Goal: Task Accomplishment & Management: Manage account settings

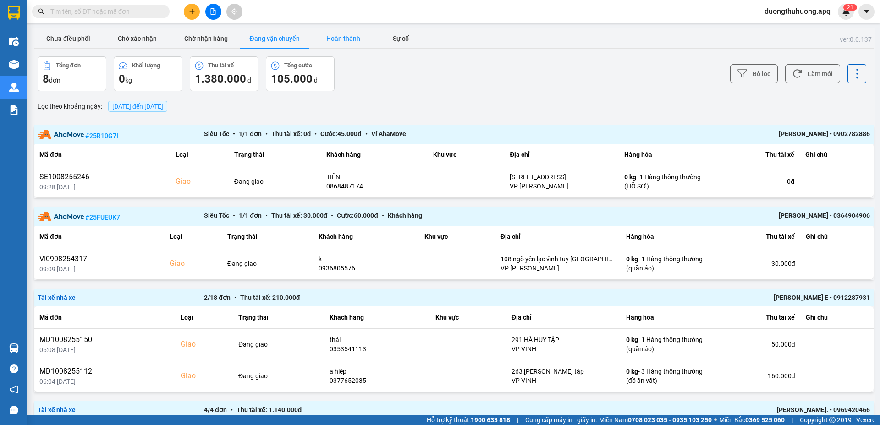
click at [351, 38] on button "Hoàn thành" at bounding box center [343, 38] width 69 height 18
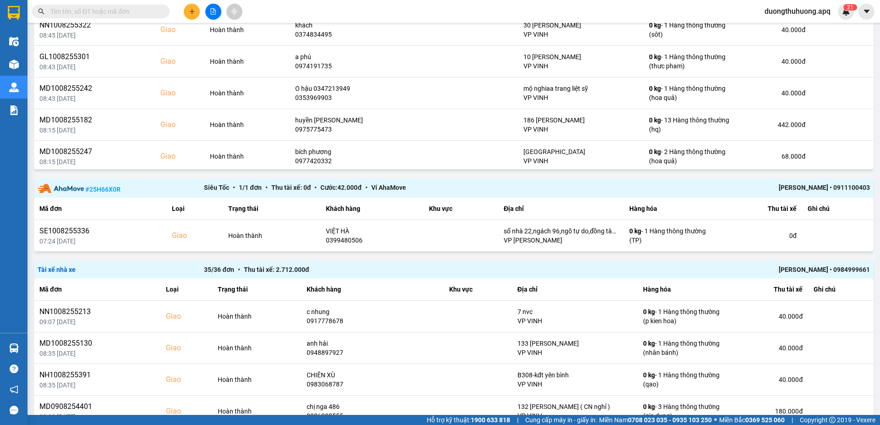
scroll to position [921, 0]
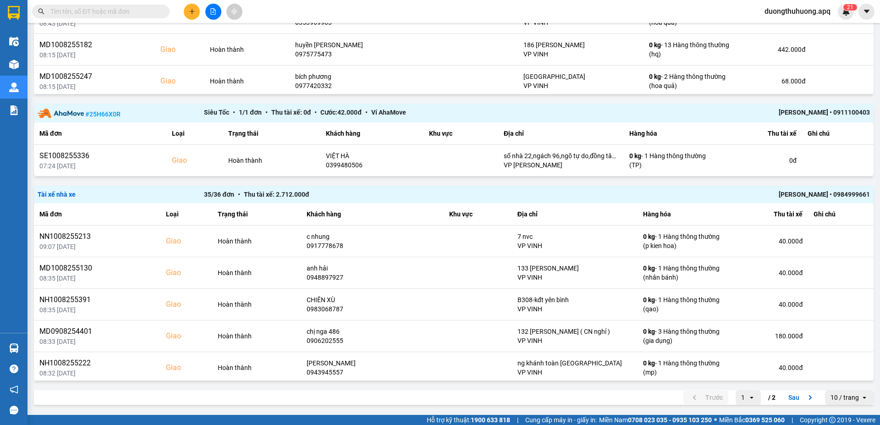
click at [796, 194] on div "[PERSON_NAME] • 0984999661" at bounding box center [703, 194] width 333 height 10
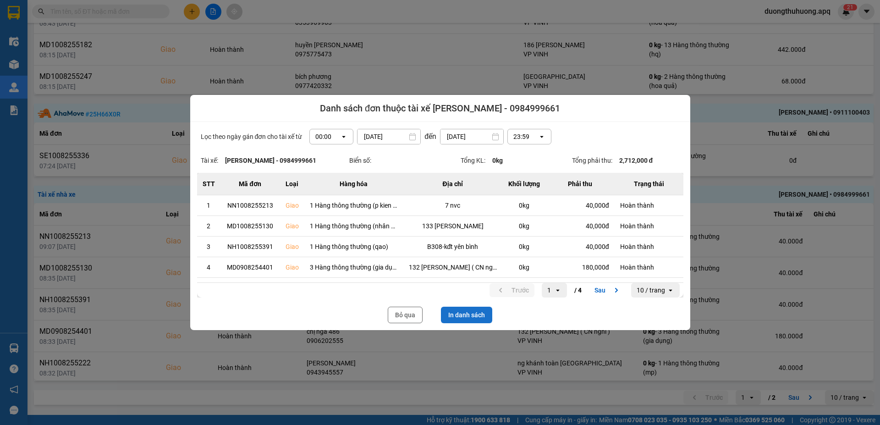
click at [471, 314] on button "In danh sách" at bounding box center [466, 315] width 51 height 16
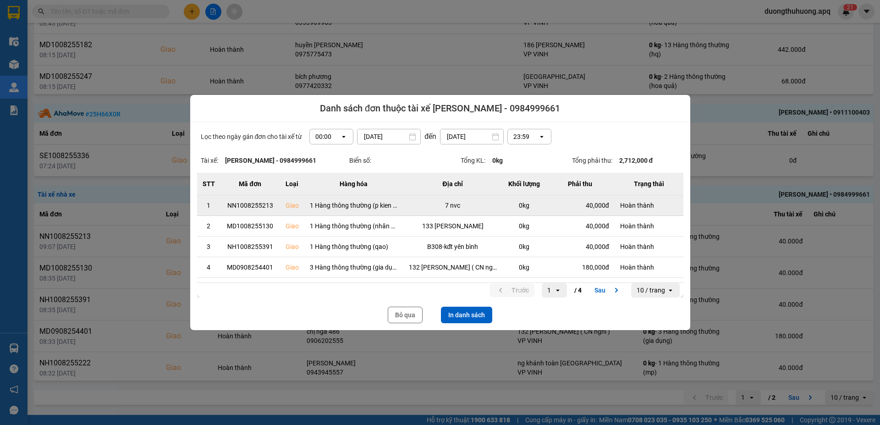
scroll to position [0, 0]
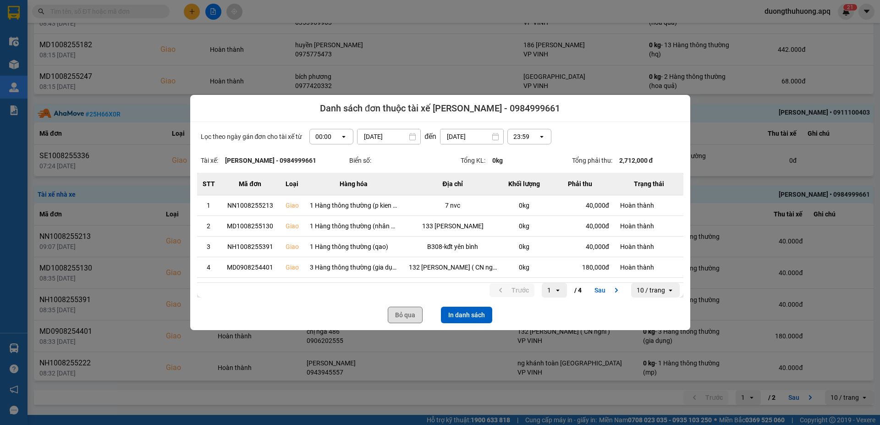
click at [409, 312] on button "Bỏ qua" at bounding box center [405, 315] width 35 height 16
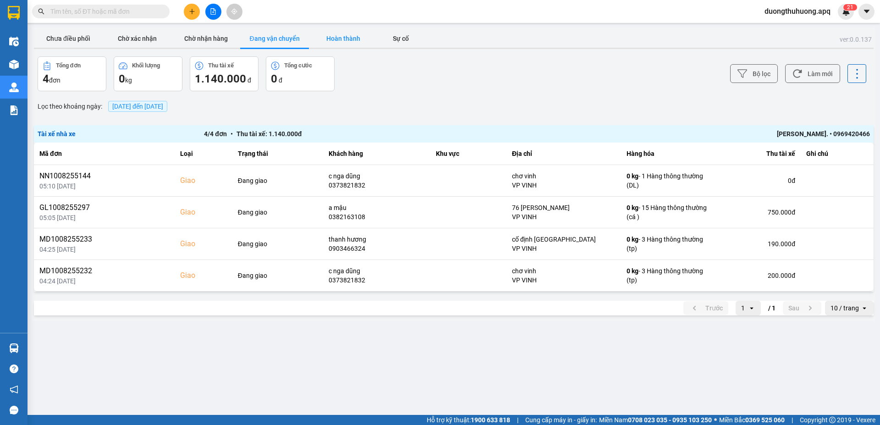
click at [345, 36] on button "Hoàn thành" at bounding box center [343, 38] width 69 height 18
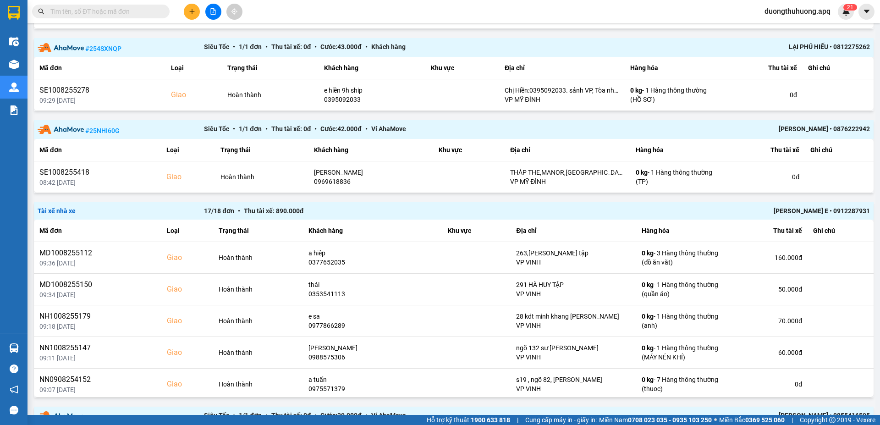
scroll to position [256, 0]
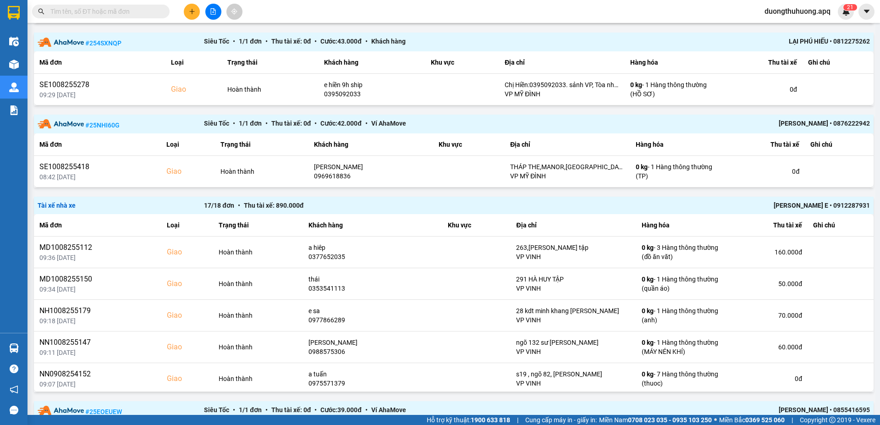
click at [797, 203] on div "[PERSON_NAME] E • 0912287931" at bounding box center [703, 205] width 333 height 10
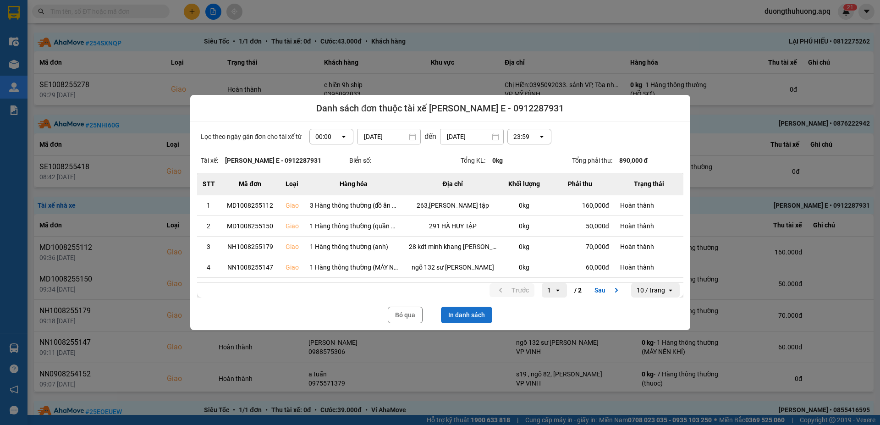
click at [472, 316] on button "In danh sách" at bounding box center [466, 315] width 51 height 16
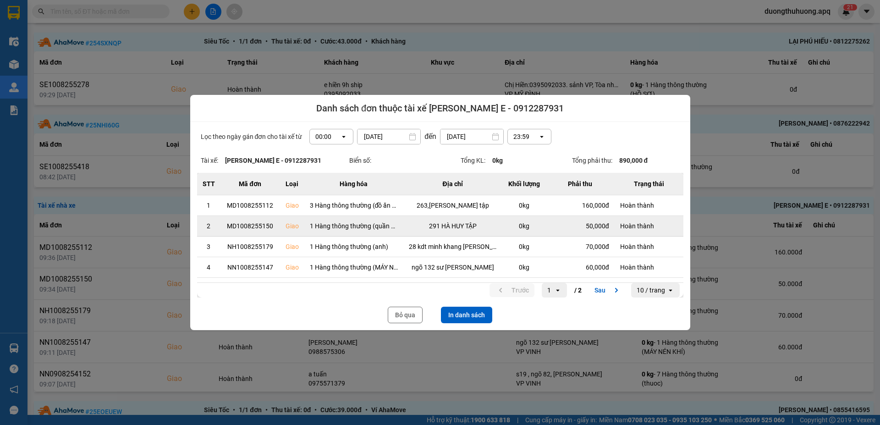
scroll to position [0, 0]
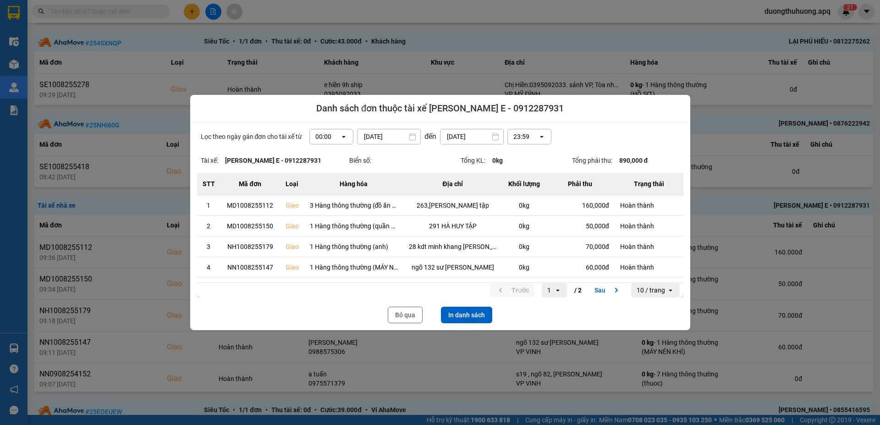
drag, startPoint x: 407, startPoint y: 312, endPoint x: 799, endPoint y: 230, distance: 400.4
click at [407, 312] on button "Bỏ qua" at bounding box center [405, 315] width 35 height 16
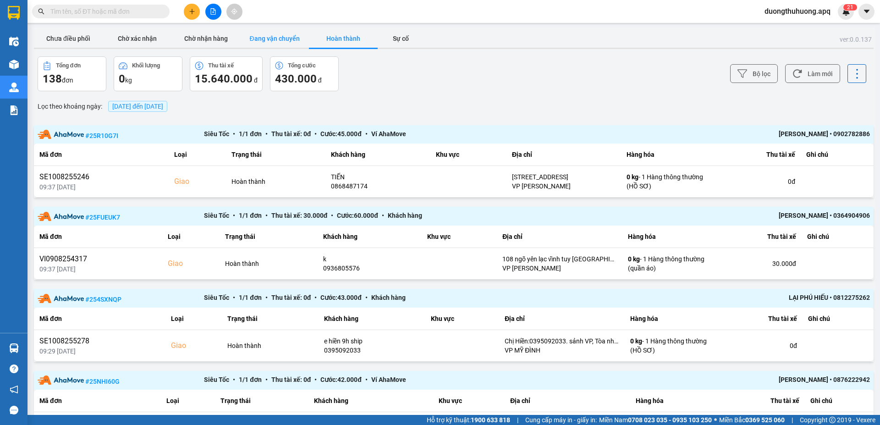
click at [276, 38] on button "Đang vận chuyển" at bounding box center [274, 38] width 69 height 18
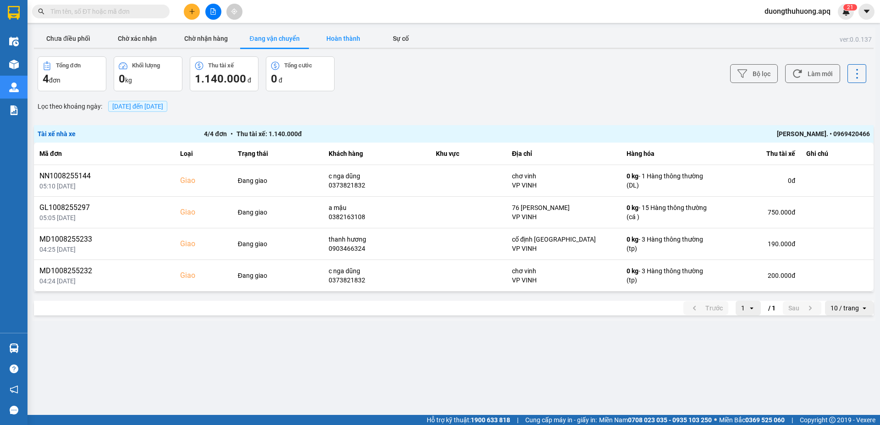
click at [348, 38] on button "Hoàn thành" at bounding box center [343, 38] width 69 height 18
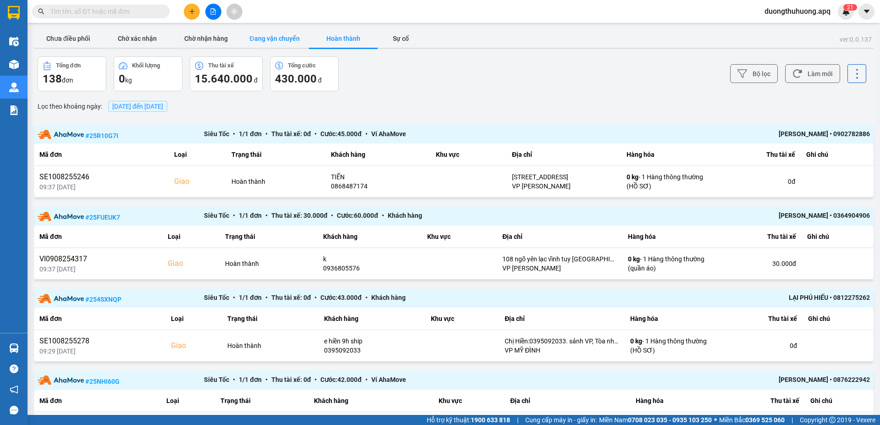
click at [279, 38] on button "Đang vận chuyển" at bounding box center [274, 38] width 69 height 18
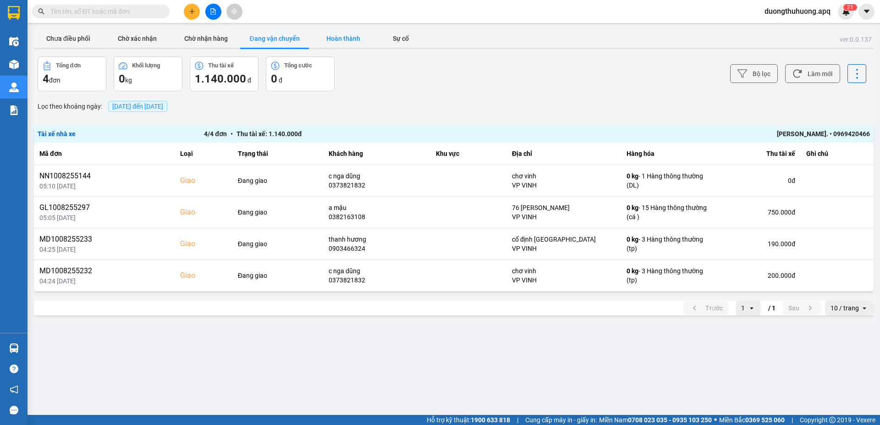
click at [345, 39] on button "Hoàn thành" at bounding box center [343, 38] width 69 height 18
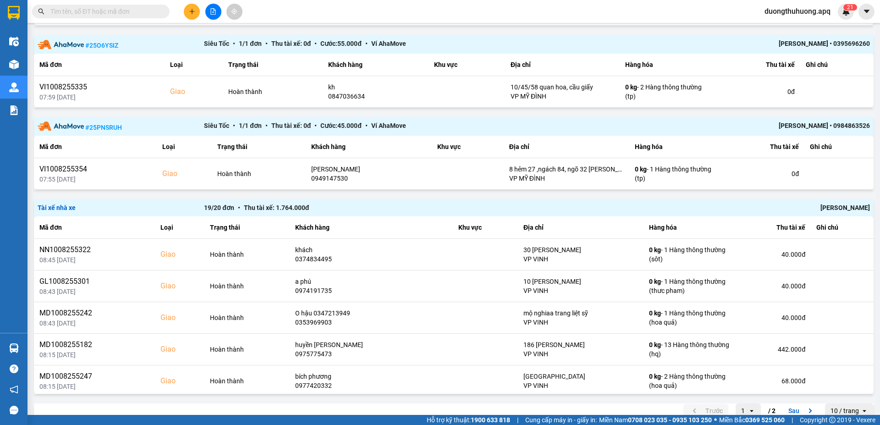
scroll to position [799, 0]
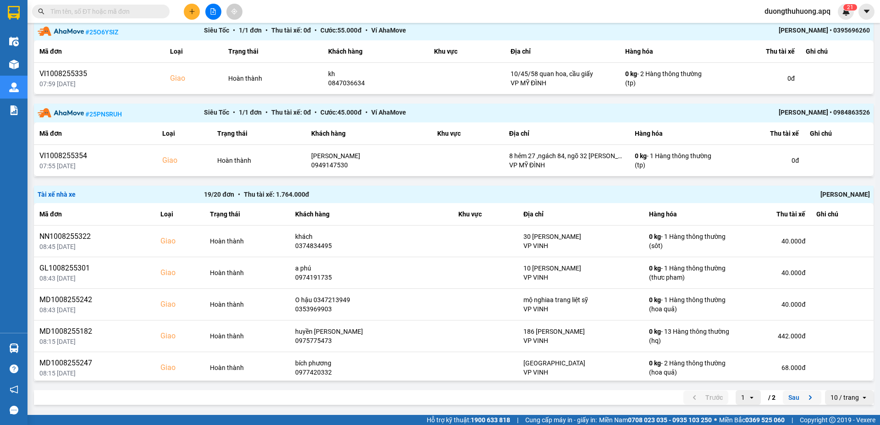
click at [789, 398] on button "Sau" at bounding box center [802, 397] width 38 height 14
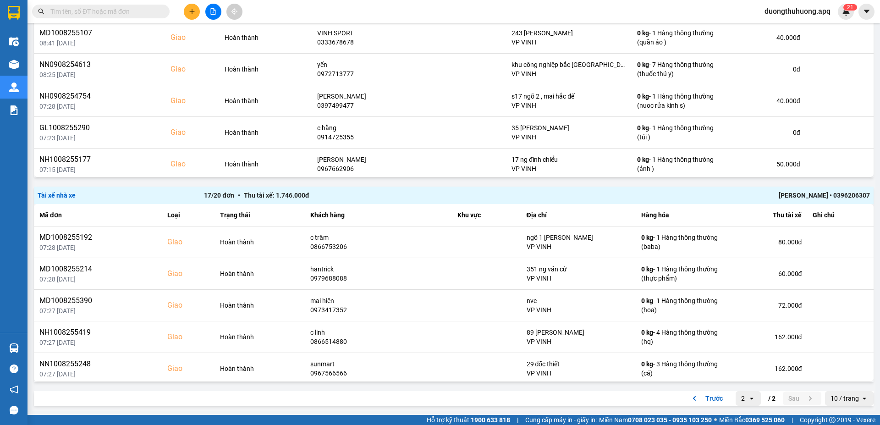
scroll to position [839, 0]
click at [712, 397] on button "Trước" at bounding box center [705, 397] width 45 height 14
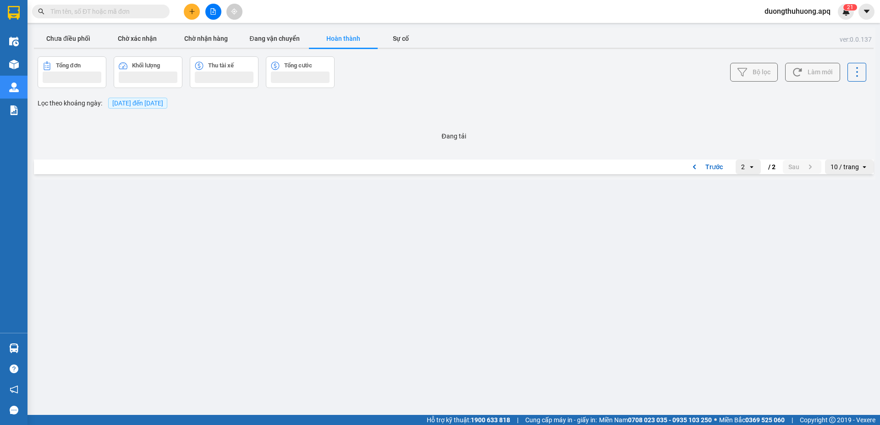
scroll to position [0, 0]
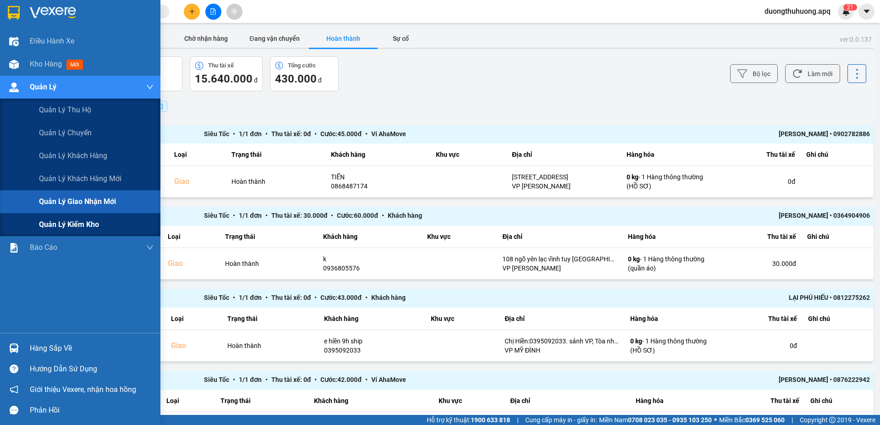
click at [59, 226] on span "Quản lý kiểm kho" at bounding box center [69, 224] width 60 height 11
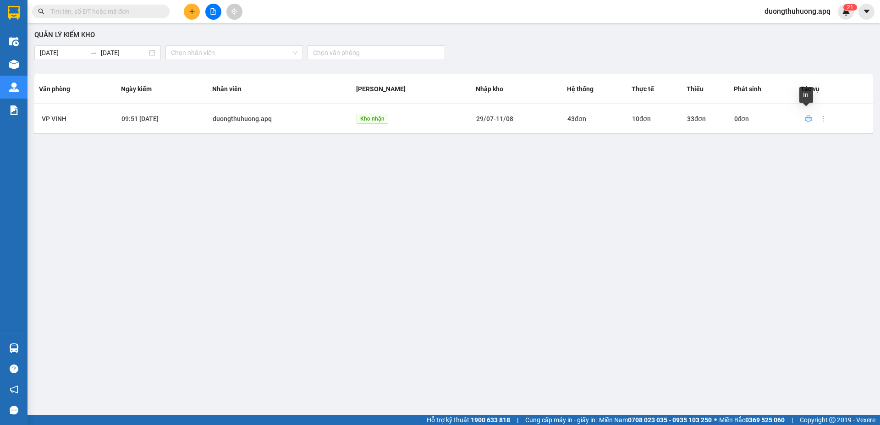
click at [806, 118] on icon "printer" at bounding box center [808, 118] width 7 height 7
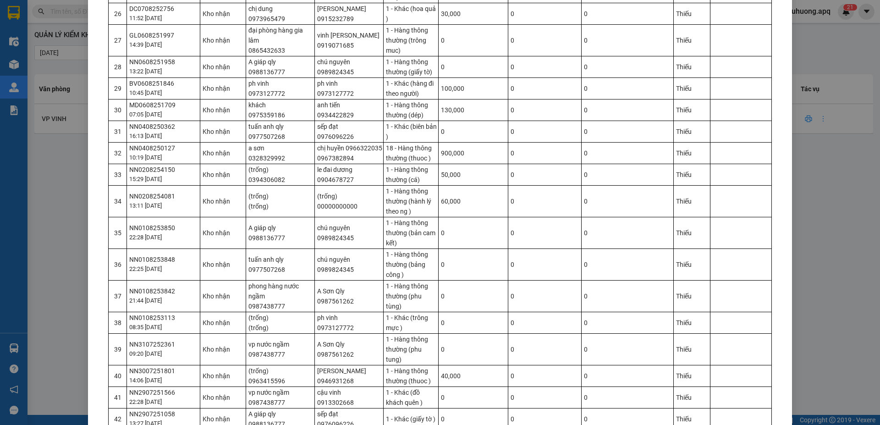
scroll to position [792, 0]
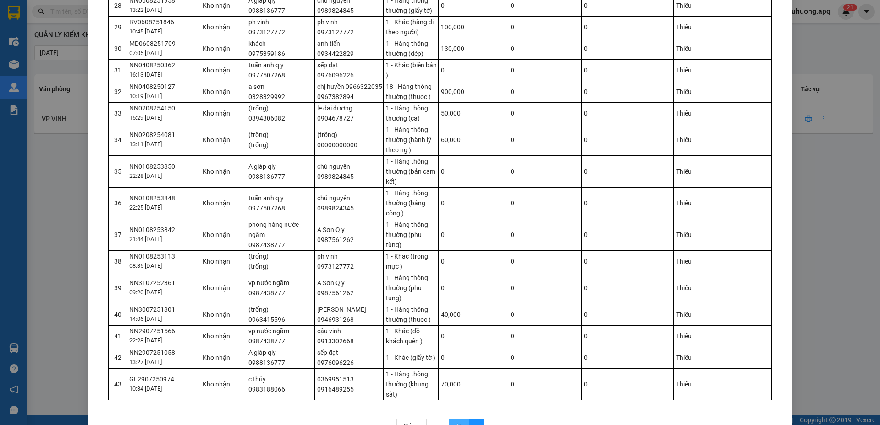
click at [456, 421] on span "In" at bounding box center [458, 426] width 5 height 10
drag, startPoint x: 407, startPoint y: 396, endPoint x: 423, endPoint y: 381, distance: 22.4
click at [410, 421] on span "Đóng" at bounding box center [412, 426] width 16 height 10
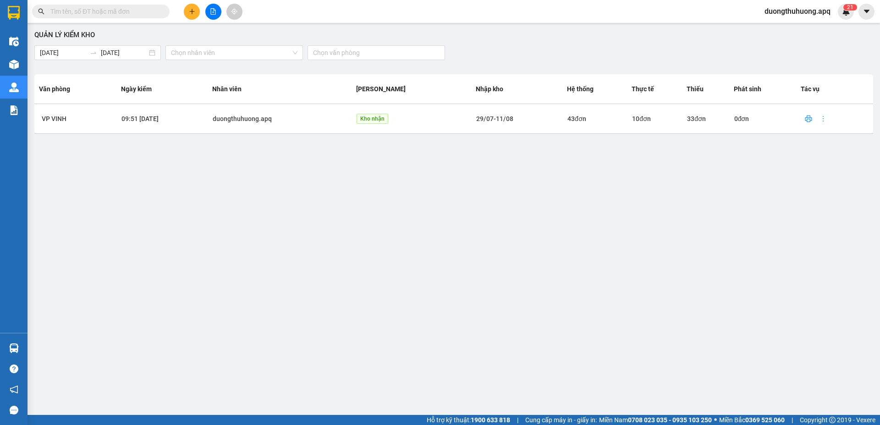
scroll to position [746, 0]
click at [150, 11] on input "text" at bounding box center [104, 11] width 108 height 10
click at [92, 10] on input "text" at bounding box center [104, 11] width 108 height 10
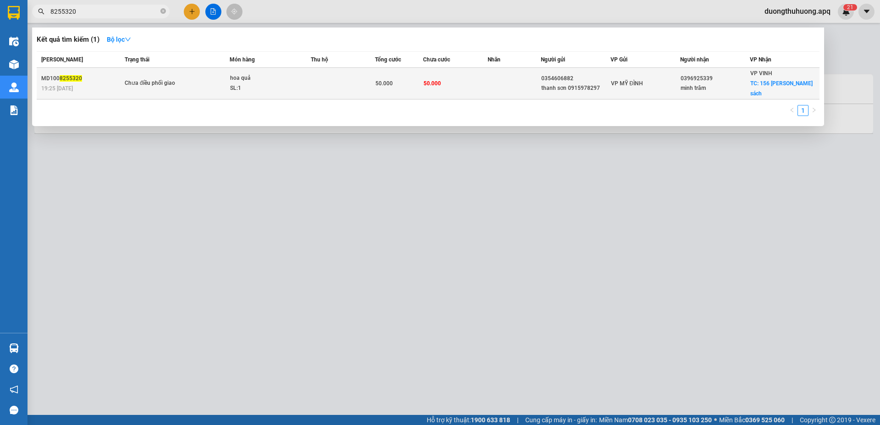
type input "8255320"
click at [288, 83] on div "SL: 1" at bounding box center [264, 88] width 69 height 10
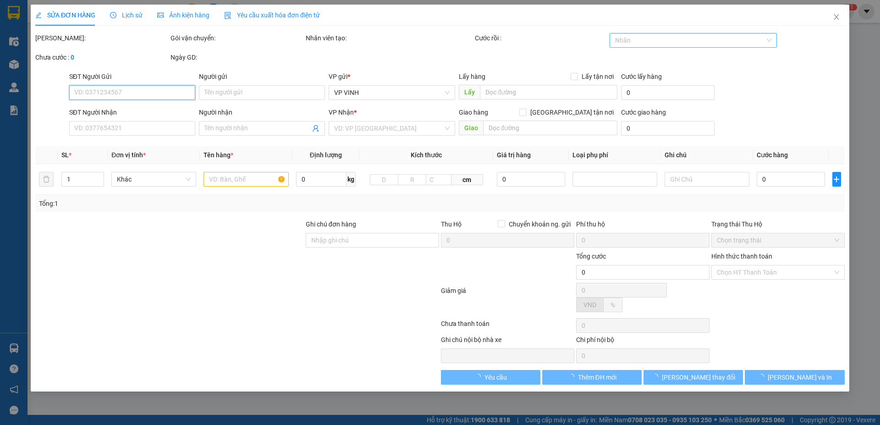
type input "0354606882"
type input "thanh sơn 0915978297"
type input "0396925339"
type input "minh trâm"
checkbox input "true"
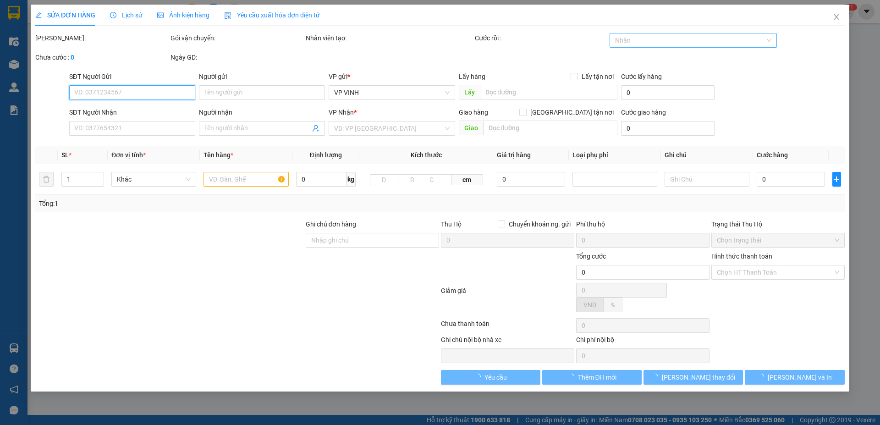
type input "156 nguyễn sỹ sách"
type input "50.000"
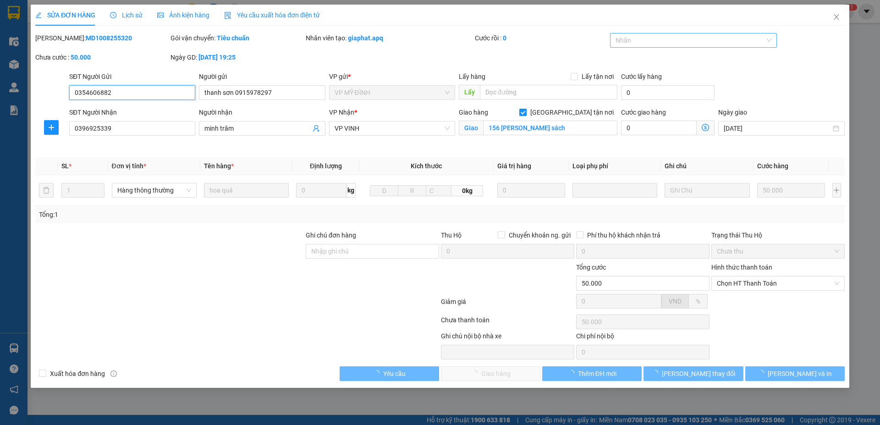
click at [667, 41] on div at bounding box center [688, 40] width 153 height 11
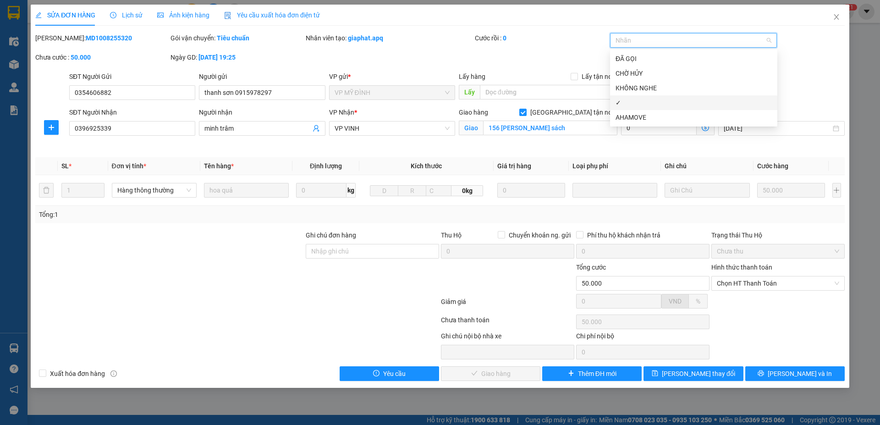
click at [627, 103] on div "✓" at bounding box center [693, 103] width 156 height 10
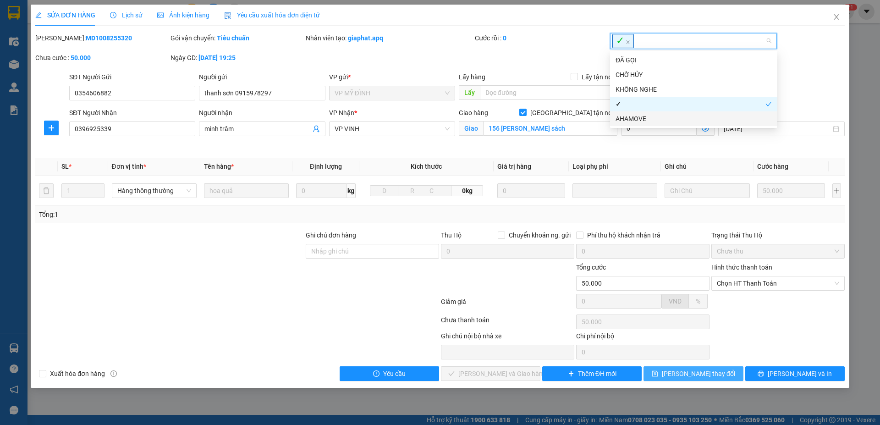
click at [718, 373] on button "Lưu thay đổi" at bounding box center [692, 373] width 99 height 15
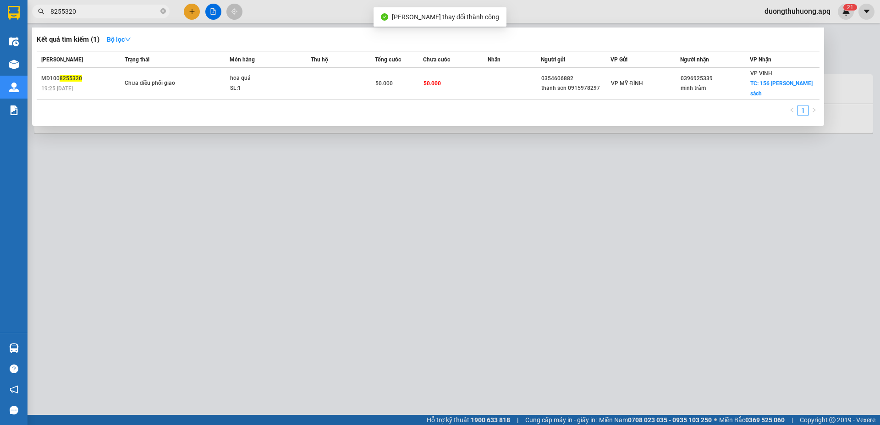
click at [122, 13] on input "8255320" at bounding box center [104, 11] width 108 height 10
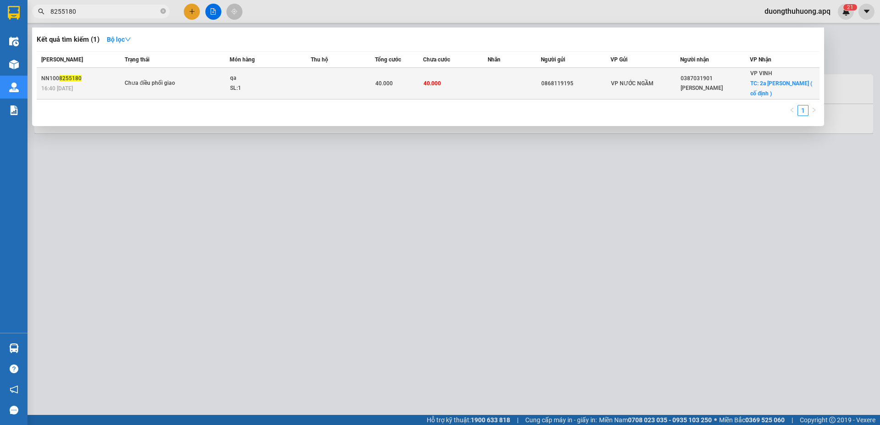
type input "8255180"
click at [257, 83] on div "SL: 1" at bounding box center [264, 88] width 69 height 10
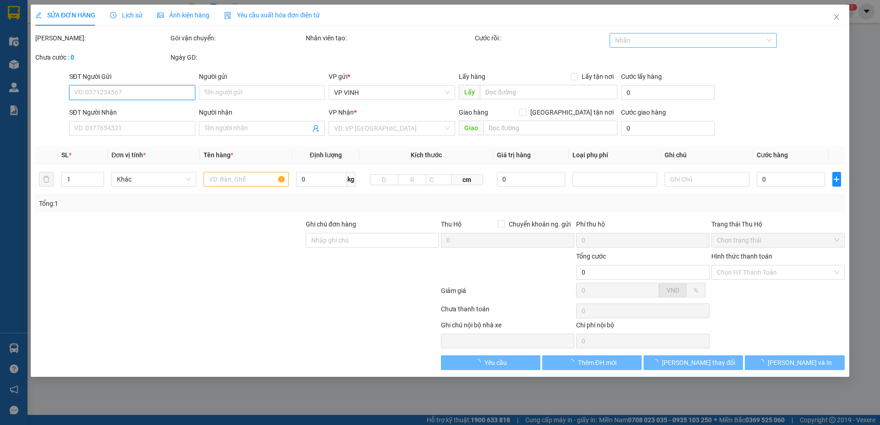
type input "0868119195"
type input "0387031901"
type input "hoàng ân"
checkbox input "true"
type input "2a kim đồng ( cố định )"
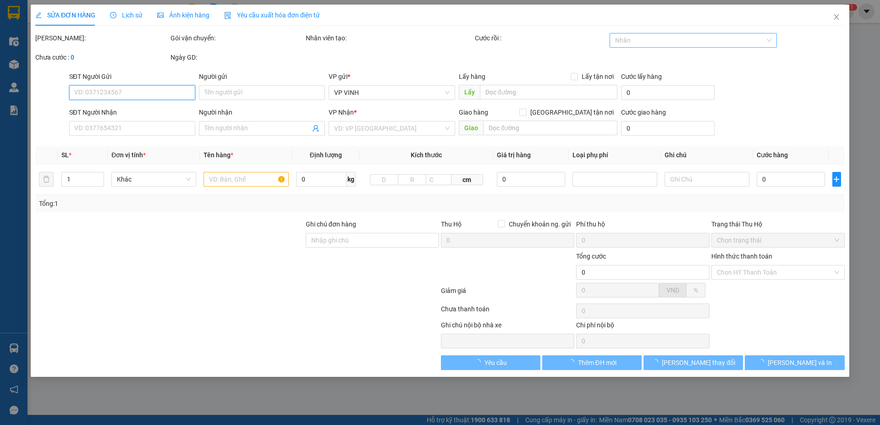
type input "40.000"
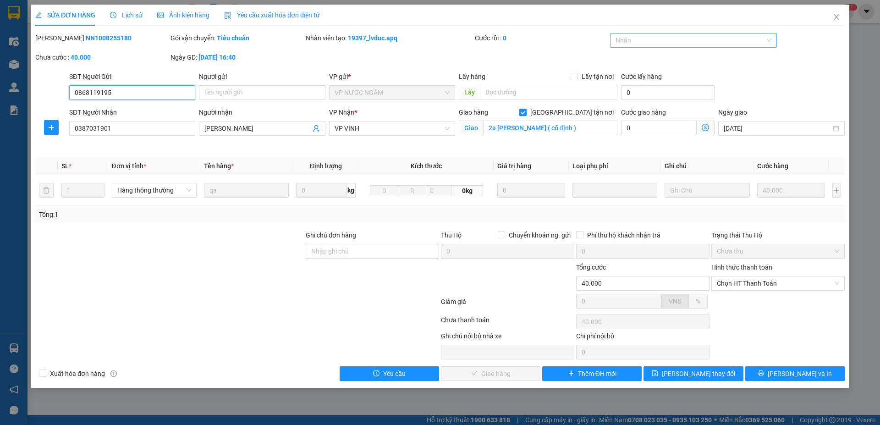
click at [700, 38] on div at bounding box center [688, 40] width 153 height 11
click at [634, 104] on div "✓" at bounding box center [693, 103] width 156 height 10
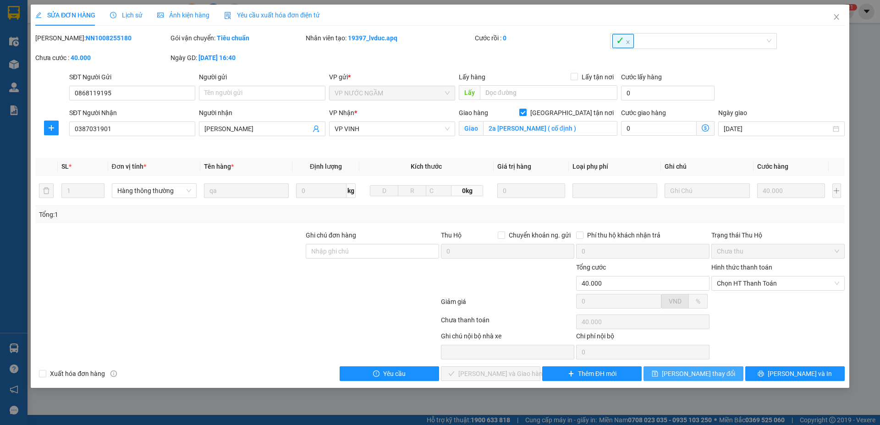
drag, startPoint x: 703, startPoint y: 373, endPoint x: 492, endPoint y: 208, distance: 268.9
click at [702, 373] on span "Lưu thay đổi" at bounding box center [698, 373] width 73 height 10
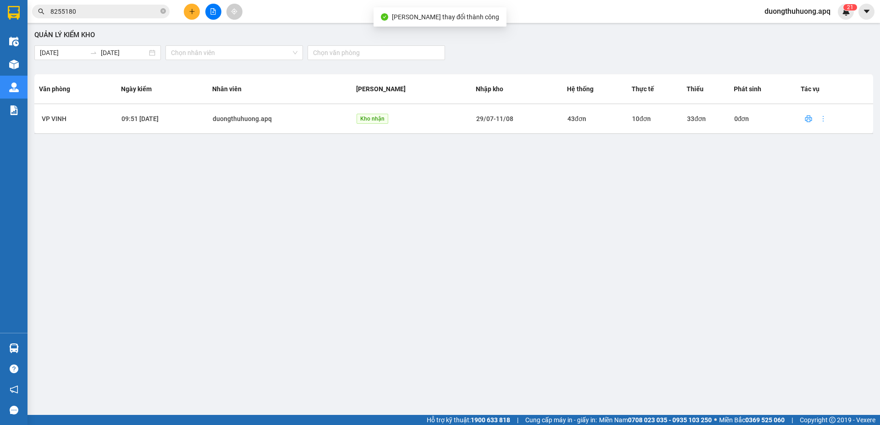
click at [128, 10] on input "8255180" at bounding box center [104, 11] width 108 height 10
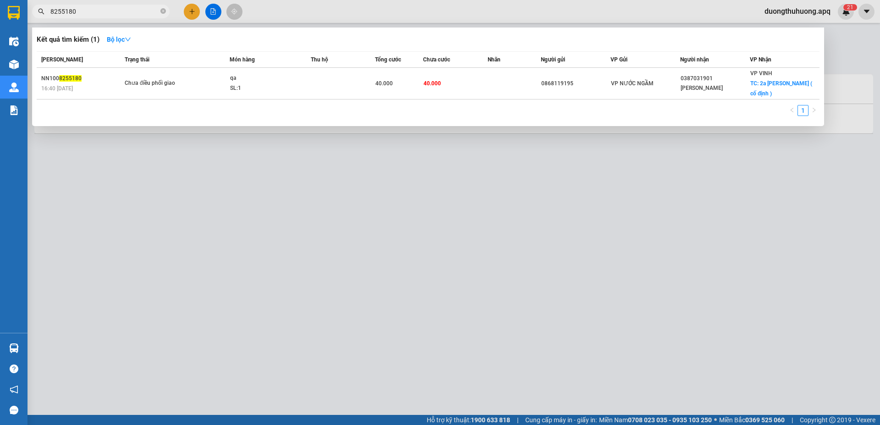
click at [128, 10] on input "8255180" at bounding box center [104, 11] width 108 height 10
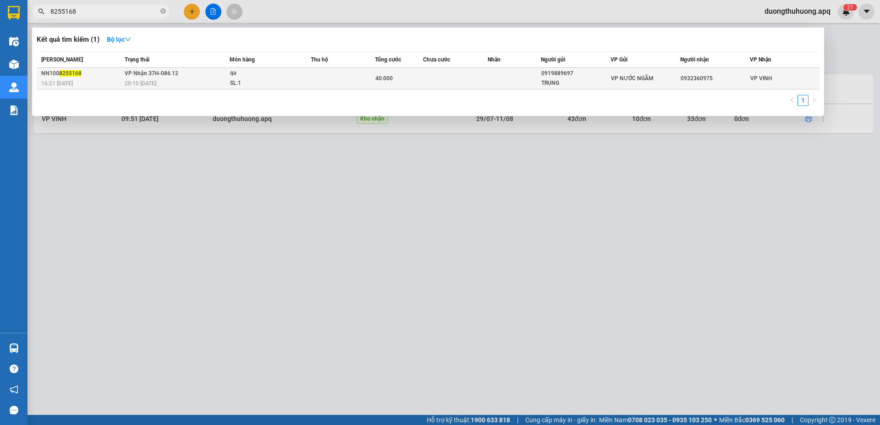
type input "8255168"
click at [256, 81] on div "SL: 1" at bounding box center [264, 83] width 69 height 10
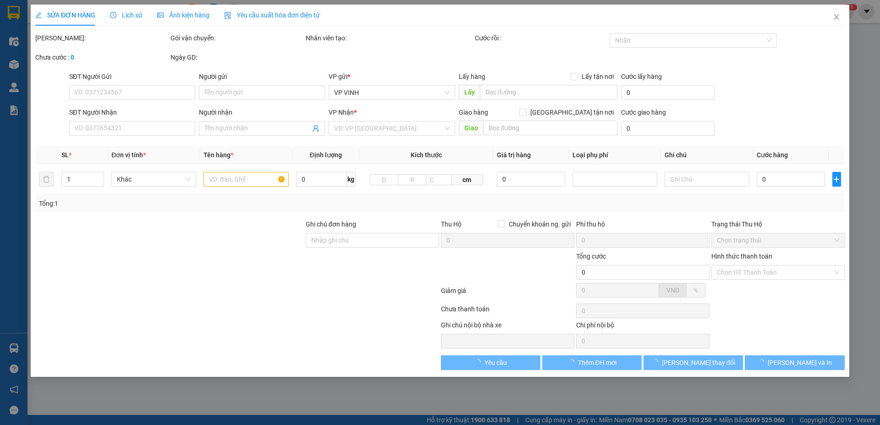
type input "0919889697"
type input "TRUNG"
type input "0932360975"
type input "40.000"
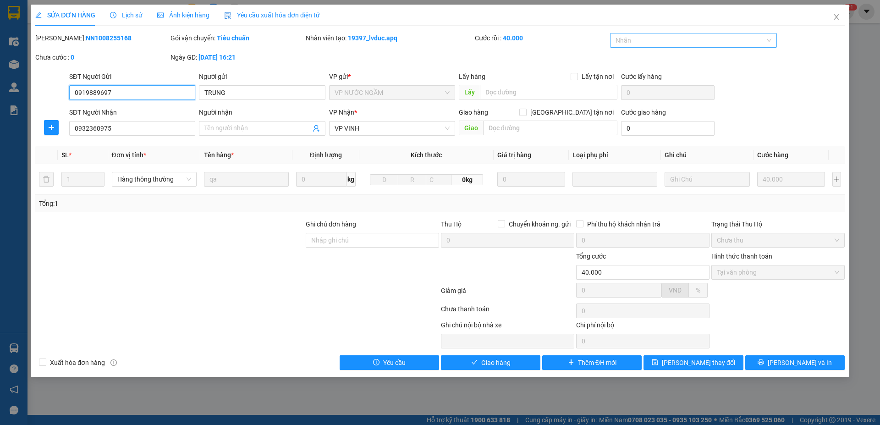
click at [697, 43] on div at bounding box center [688, 40] width 153 height 11
click at [627, 105] on div "✓" at bounding box center [693, 103] width 156 height 10
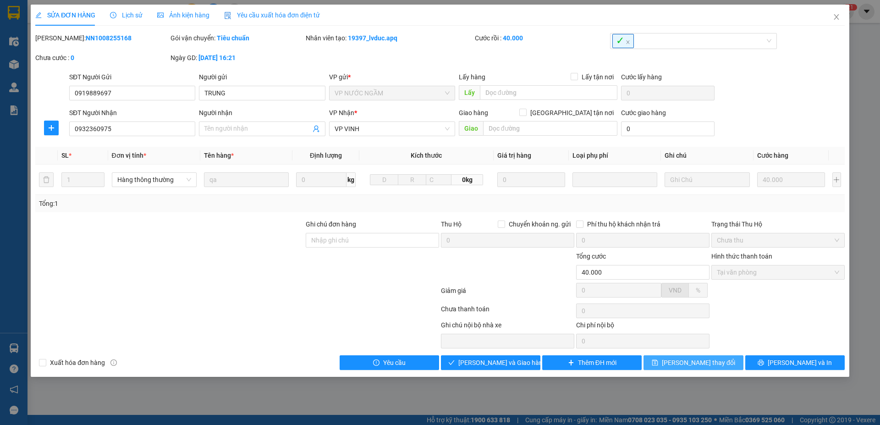
drag, startPoint x: 704, startPoint y: 363, endPoint x: 514, endPoint y: 211, distance: 243.6
click at [704, 362] on span "Lưu thay đổi" at bounding box center [698, 362] width 73 height 10
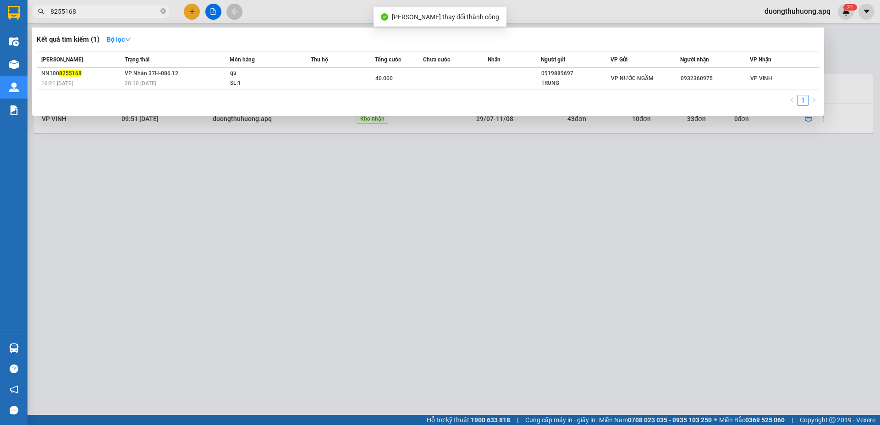
click at [126, 8] on input "8255168" at bounding box center [104, 11] width 108 height 10
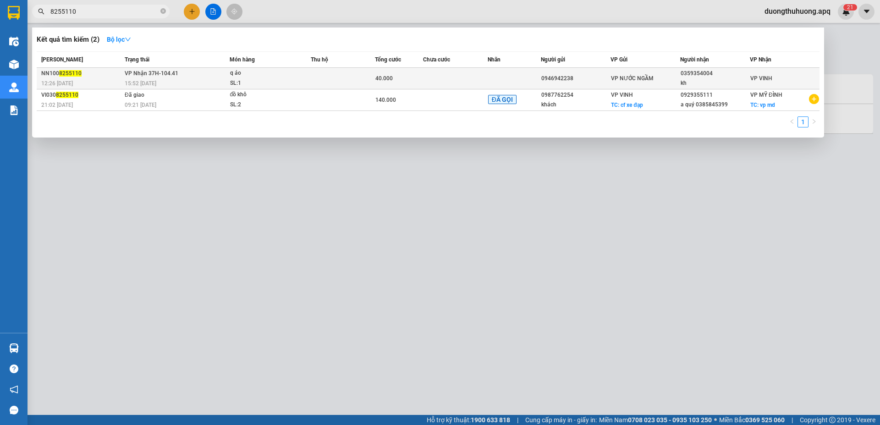
type input "8255110"
click at [266, 82] on div "SL: 1" at bounding box center [264, 83] width 69 height 10
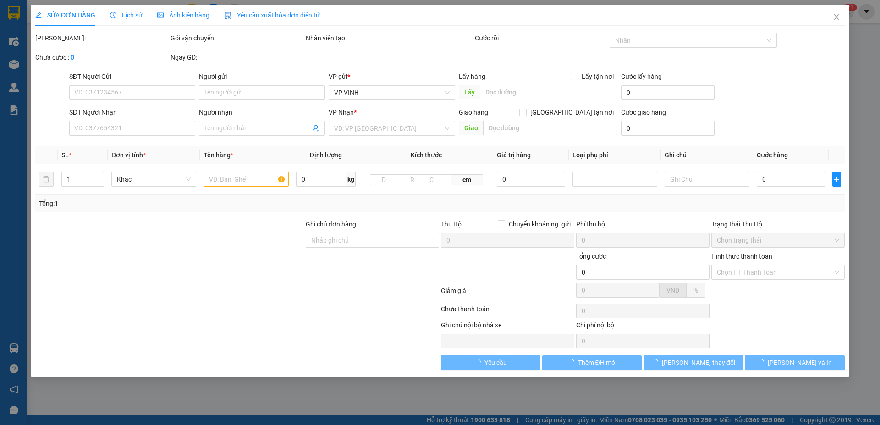
type input "0946942238"
type input "0359354004"
type input "kh"
type input "40.000"
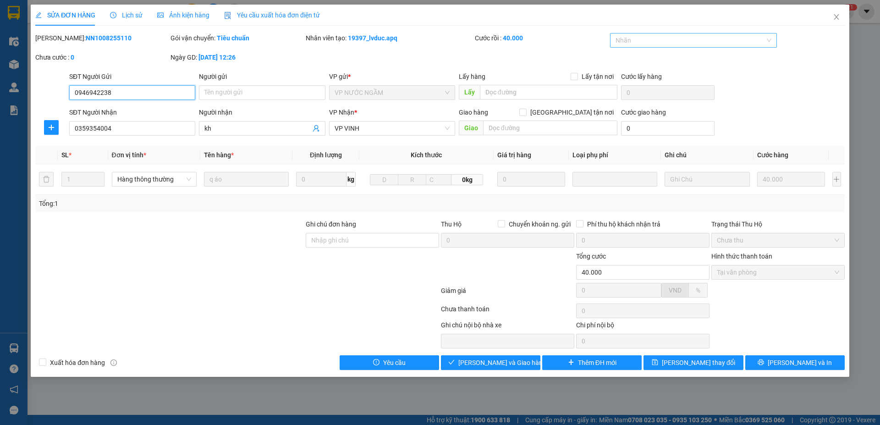
click at [695, 42] on div at bounding box center [688, 40] width 153 height 11
click at [631, 106] on div "✓" at bounding box center [693, 103] width 156 height 10
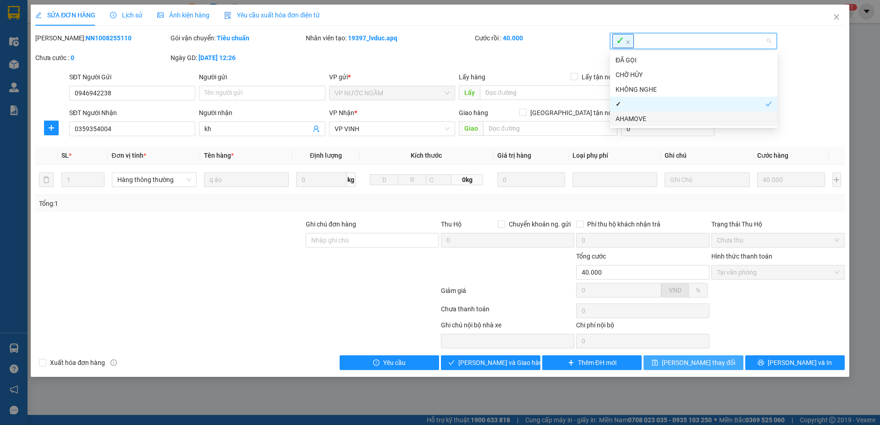
drag, startPoint x: 708, startPoint y: 365, endPoint x: 496, endPoint y: 163, distance: 293.0
click at [707, 362] on span "Lưu thay đổi" at bounding box center [698, 362] width 73 height 10
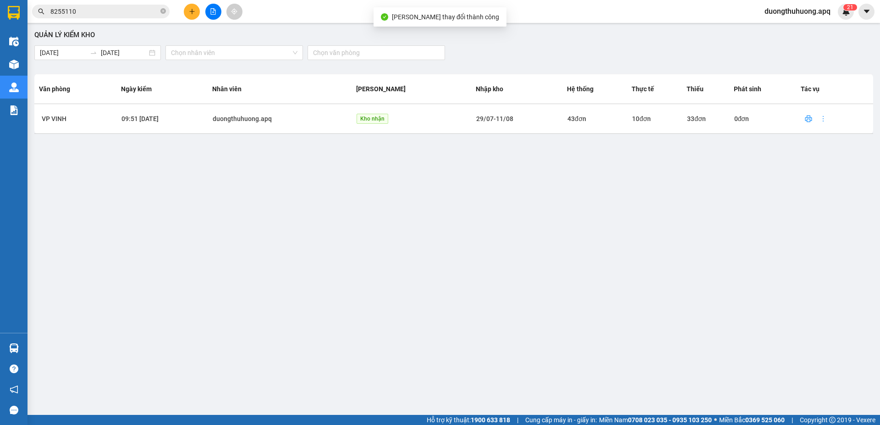
click at [140, 8] on input "8255110" at bounding box center [104, 11] width 108 height 10
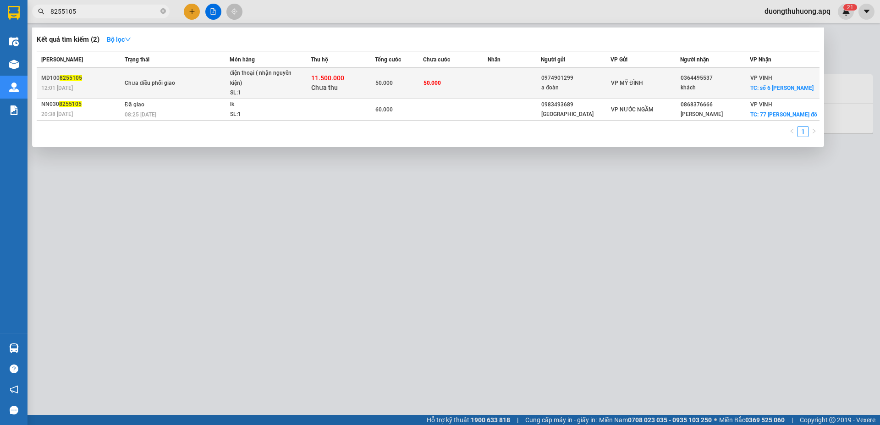
type input "8255105"
click at [274, 86] on div "điện thoại ( nhận nguyên kiện)" at bounding box center [264, 78] width 69 height 20
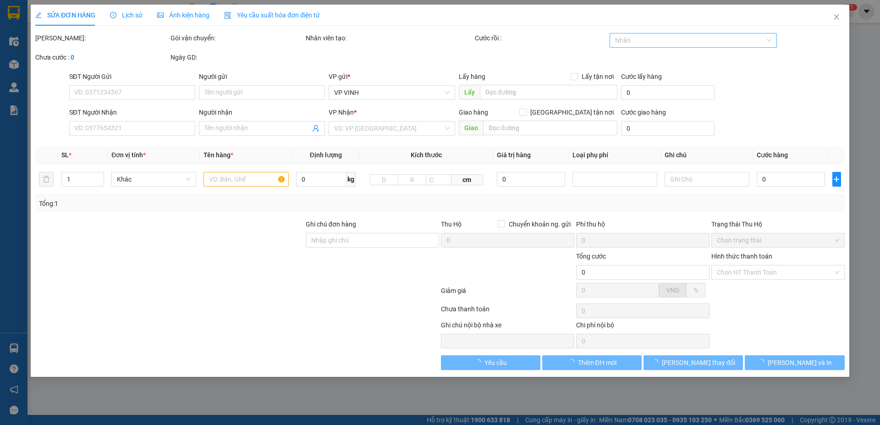
type input "0974901299"
type input "a đoàn"
type input "0364495537"
type input "khách"
checkbox input "true"
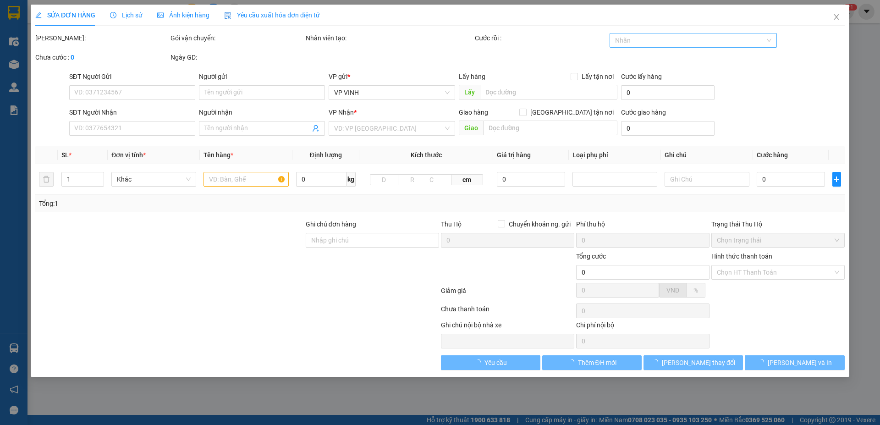
type input "số 6 phan bội châu"
type input "50.000"
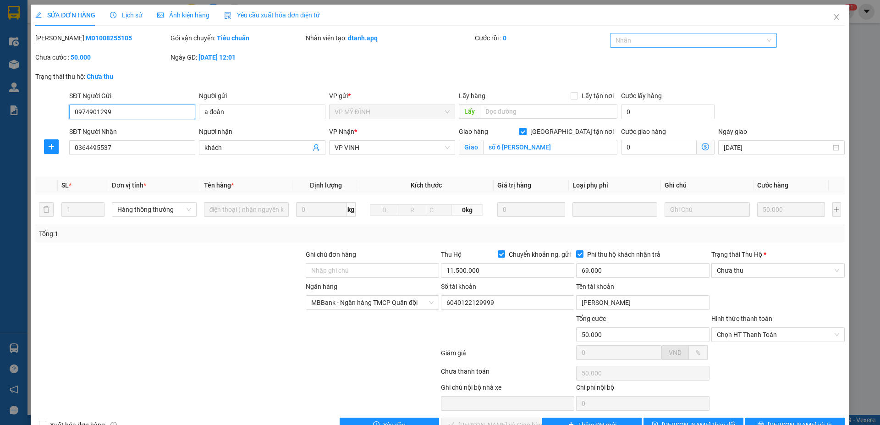
click at [680, 44] on div at bounding box center [688, 40] width 153 height 11
click at [625, 104] on div "✓" at bounding box center [687, 103] width 155 height 10
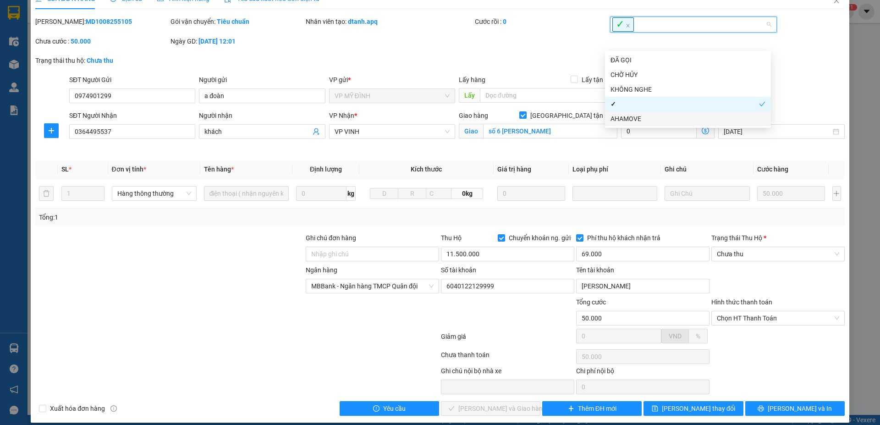
scroll to position [26, 0]
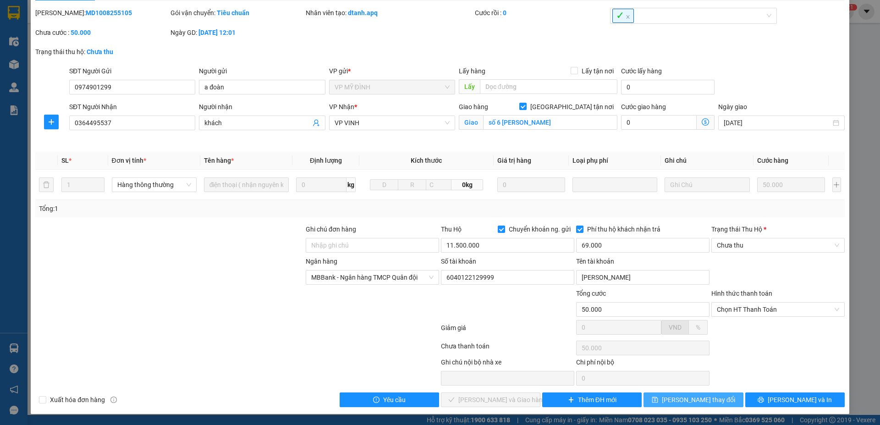
click at [704, 399] on span "Lưu thay đổi" at bounding box center [698, 400] width 73 height 10
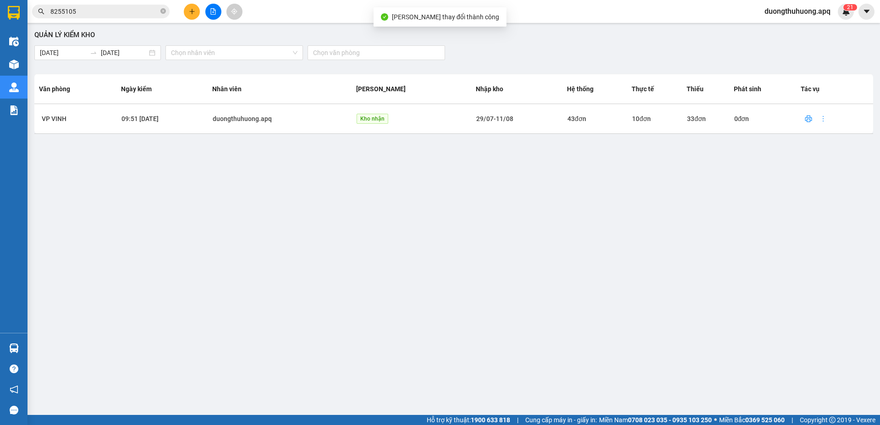
click at [107, 11] on input "8255105" at bounding box center [104, 11] width 108 height 10
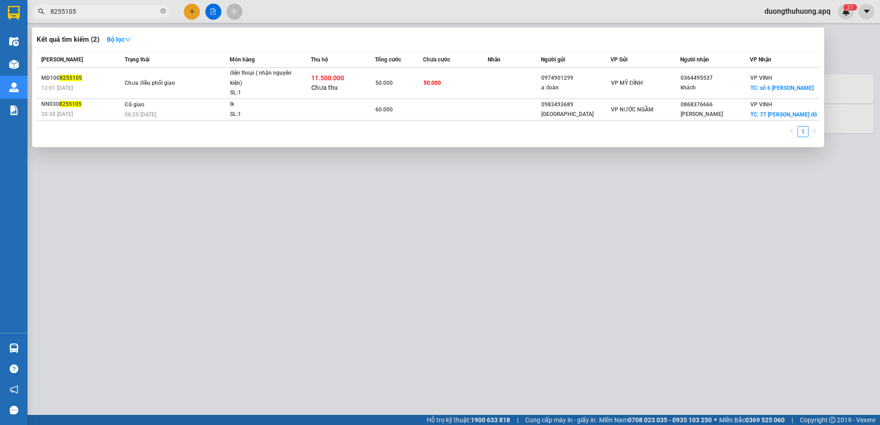
click at [107, 11] on input "8255105" at bounding box center [104, 11] width 108 height 10
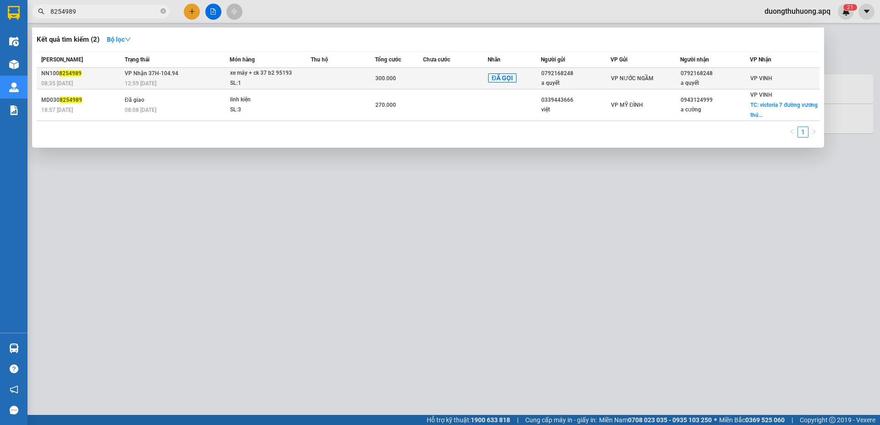
type input "8254989"
click at [187, 78] on div "12:59 - 10/08" at bounding box center [177, 83] width 104 height 10
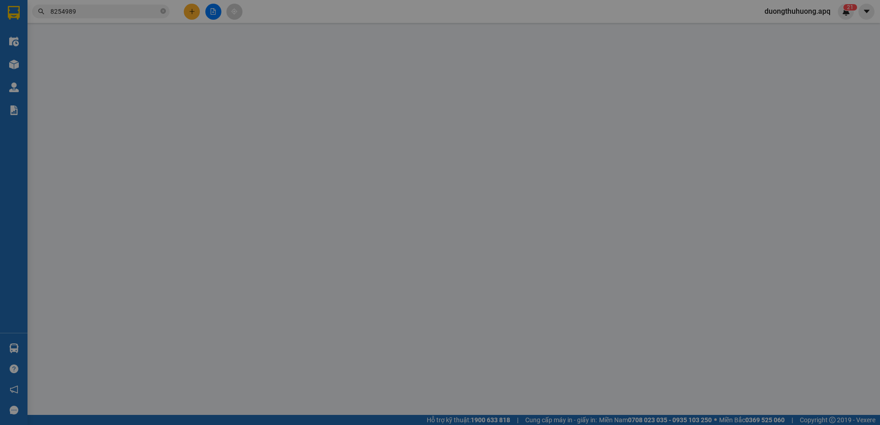
type input "0792168248"
type input "a quyết"
type input "0792168248"
type input "a quyết"
type input "300.000"
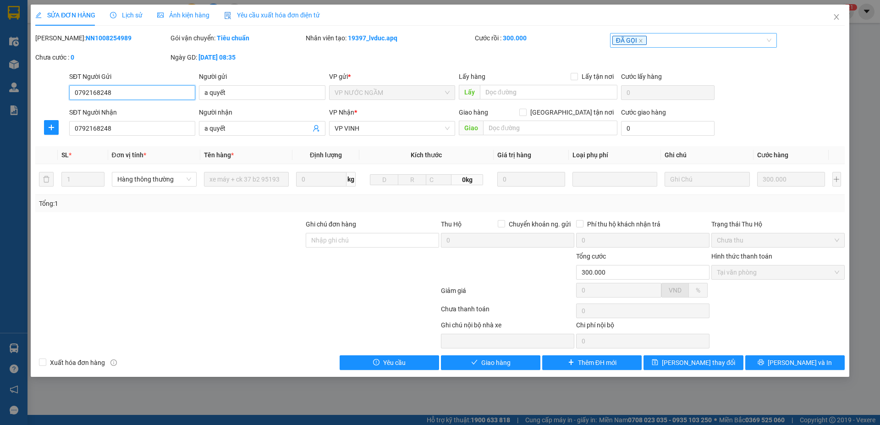
click at [669, 43] on div "ĐÃ GỌI" at bounding box center [688, 40] width 153 height 11
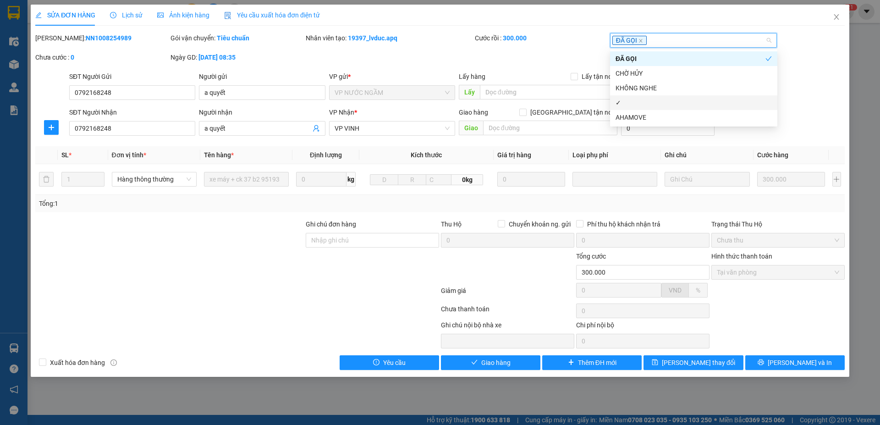
click at [629, 104] on div "✓" at bounding box center [693, 103] width 156 height 10
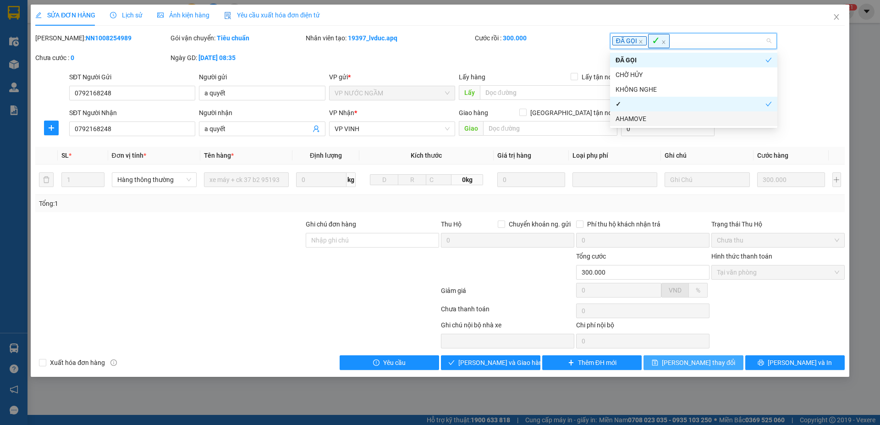
drag, startPoint x: 714, startPoint y: 362, endPoint x: 499, endPoint y: 241, distance: 246.8
click at [713, 362] on span "Lưu thay đổi" at bounding box center [698, 362] width 73 height 10
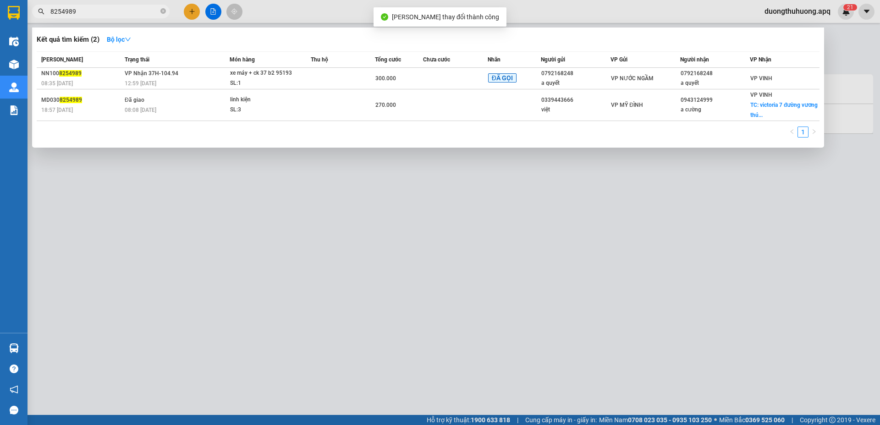
click at [99, 14] on input "8254989" at bounding box center [104, 11] width 108 height 10
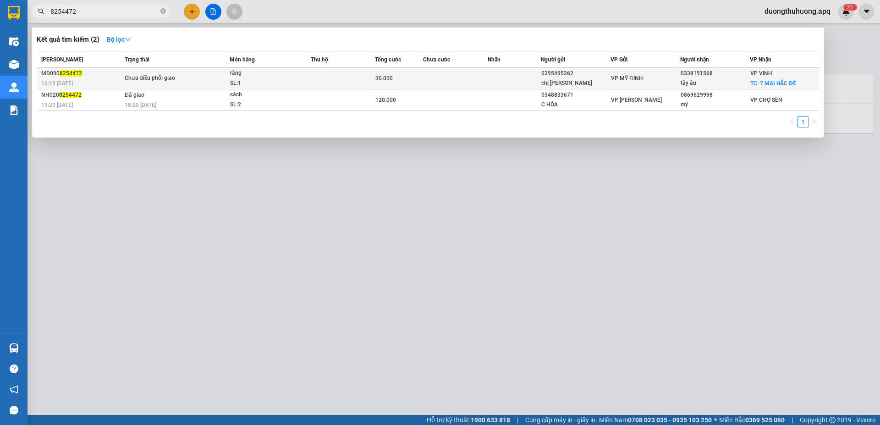
type input "8254472"
click at [272, 77] on div "răng" at bounding box center [264, 73] width 69 height 10
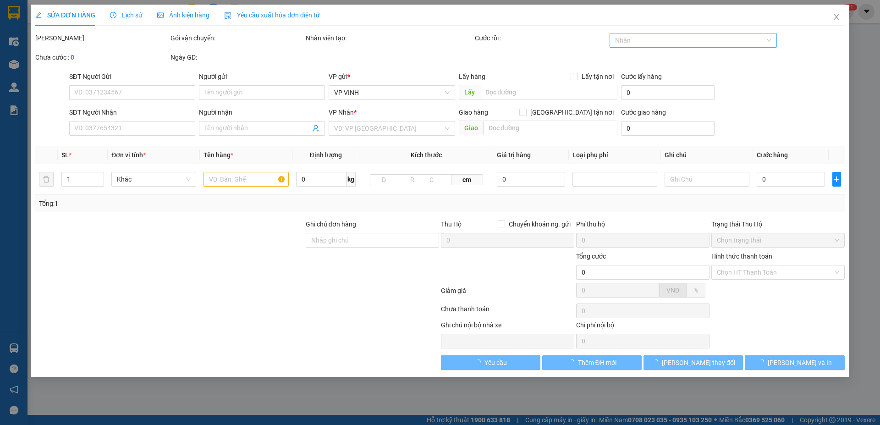
type input "0395495262"
type input "chị hằng"
type input "0338191568"
type input "tây âu"
checkbox input "true"
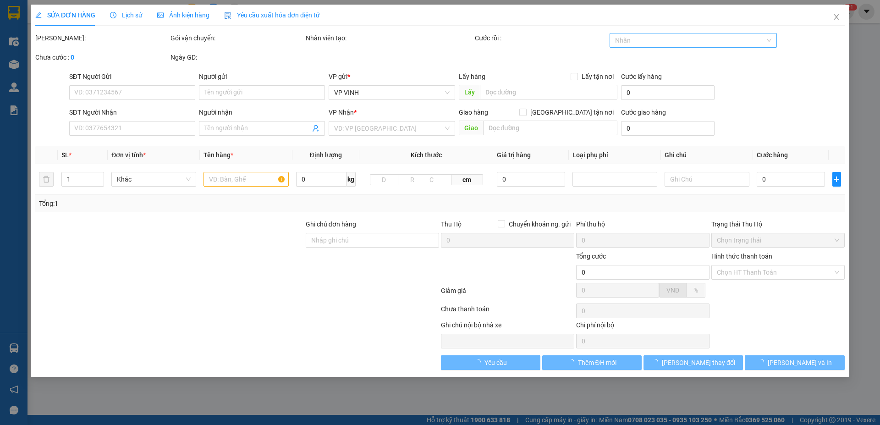
type input "7 MAI HẮC ĐÉ"
type input "30.000"
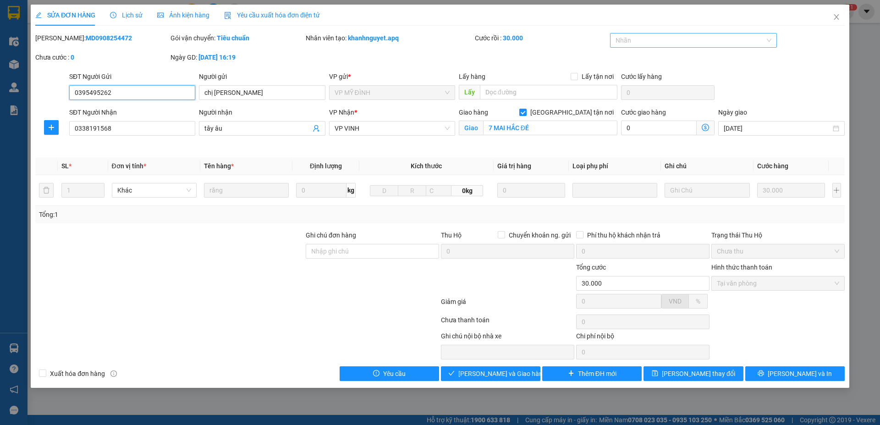
click at [666, 45] on div at bounding box center [688, 40] width 153 height 11
click at [629, 106] on div "✓" at bounding box center [693, 103] width 156 height 10
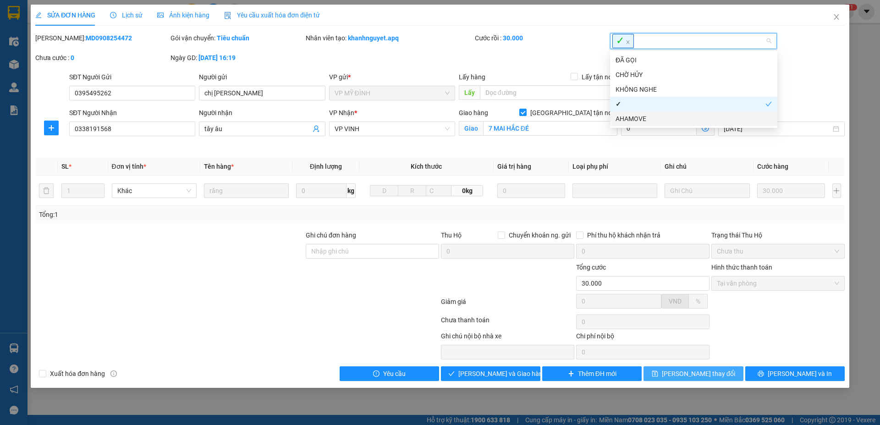
click at [697, 373] on span "Lưu thay đổi" at bounding box center [698, 373] width 73 height 10
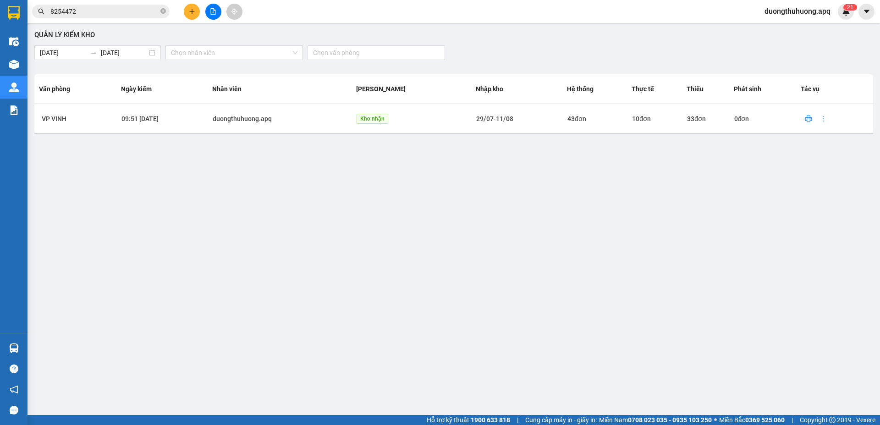
click at [121, 15] on input "8254472" at bounding box center [104, 11] width 108 height 10
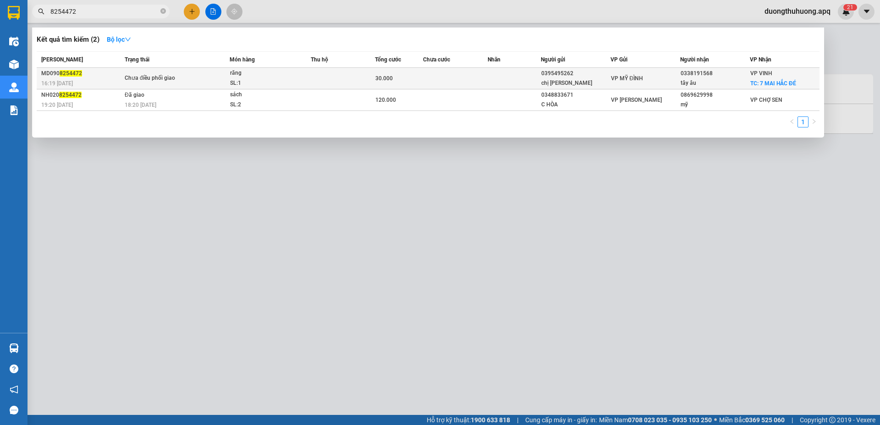
click at [290, 79] on div "SL: 1" at bounding box center [264, 83] width 69 height 10
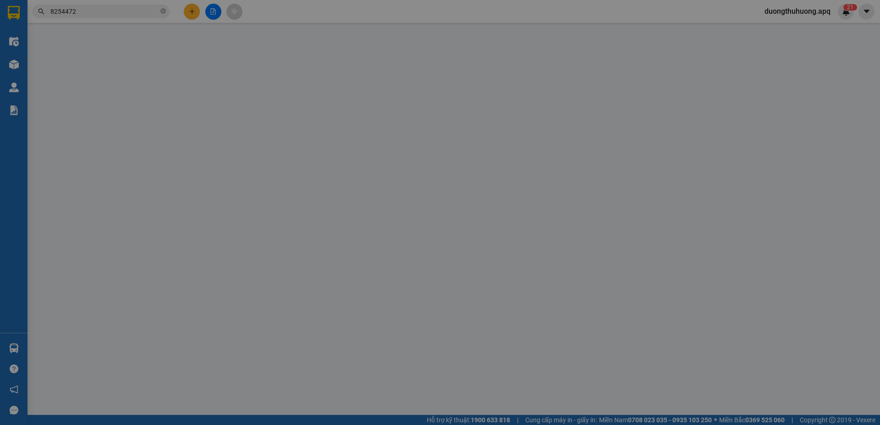
type input "0395495262"
type input "chị hằng"
type input "0338191568"
type input "tây âu"
checkbox input "true"
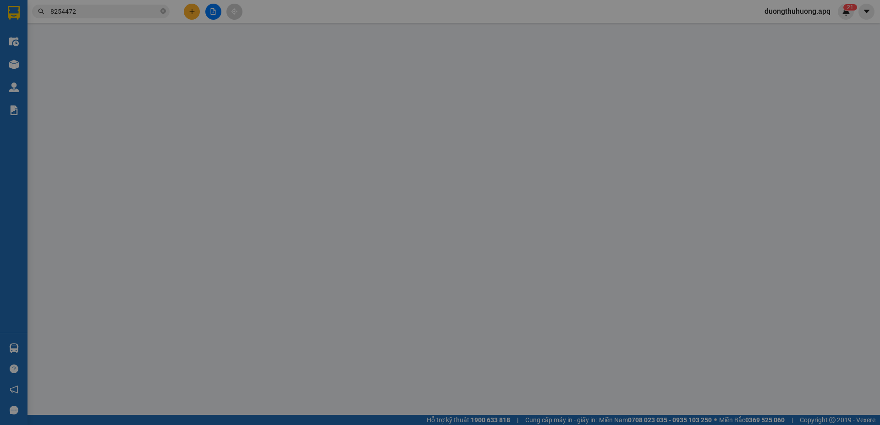
type input "7 MAI HẮC ĐÉ"
type input "30.000"
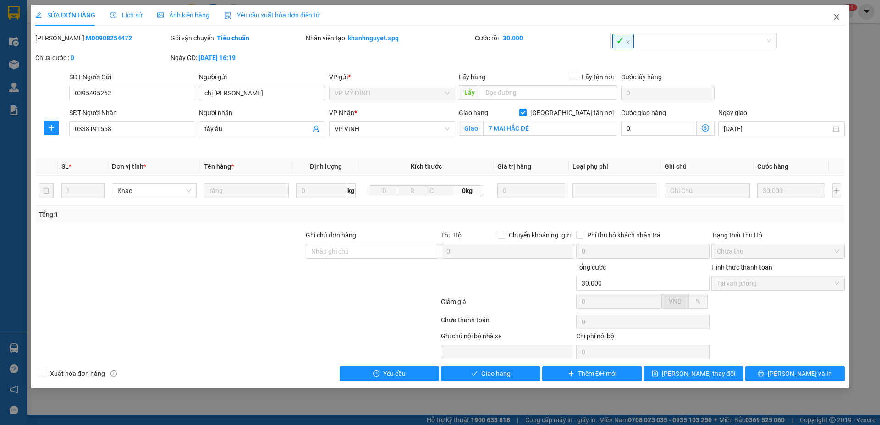
drag, startPoint x: 836, startPoint y: 15, endPoint x: 785, endPoint y: 15, distance: 51.3
click at [838, 15] on icon "close" at bounding box center [836, 16] width 7 height 7
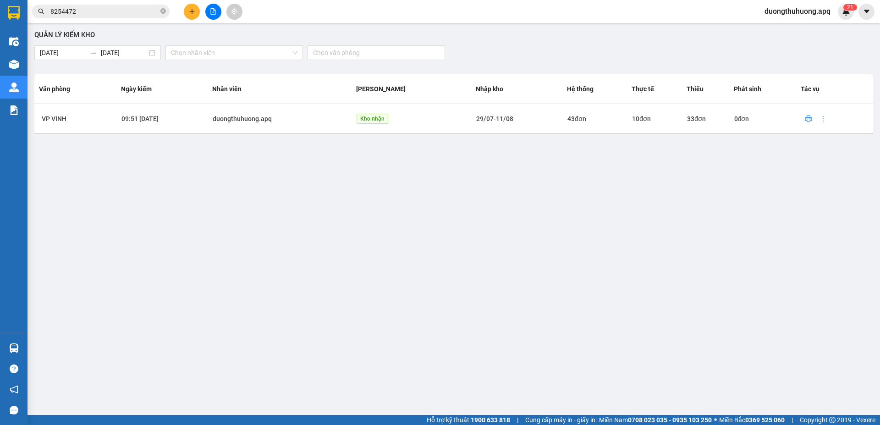
click at [110, 10] on input "8254472" at bounding box center [104, 11] width 108 height 10
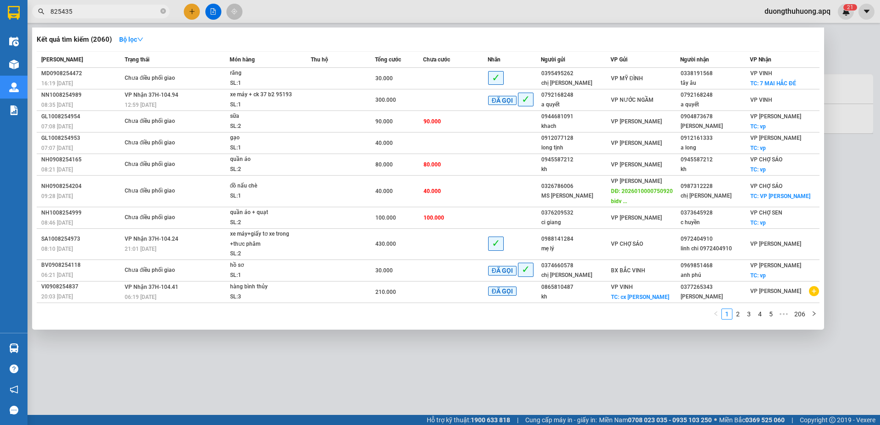
type input "8254357"
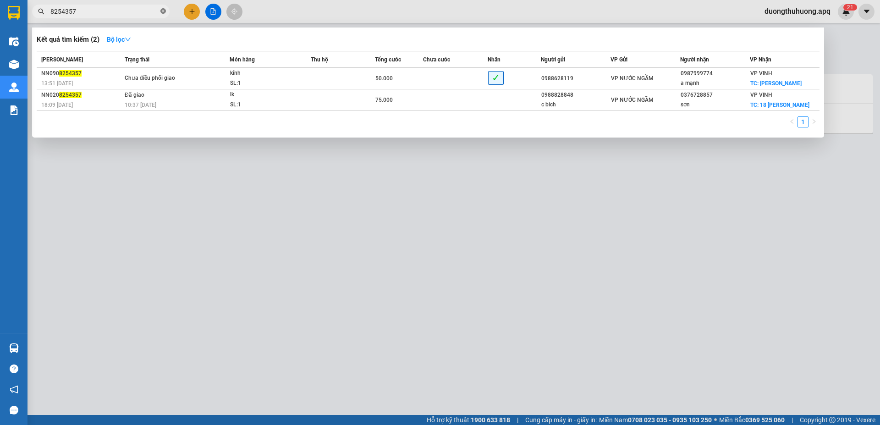
click at [162, 12] on icon "close-circle" at bounding box center [162, 10] width 5 height 5
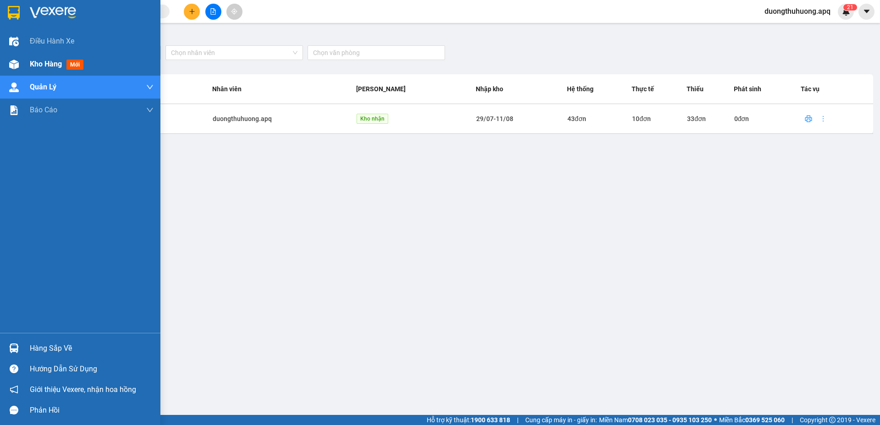
click at [40, 64] on span "Kho hàng" at bounding box center [46, 64] width 32 height 9
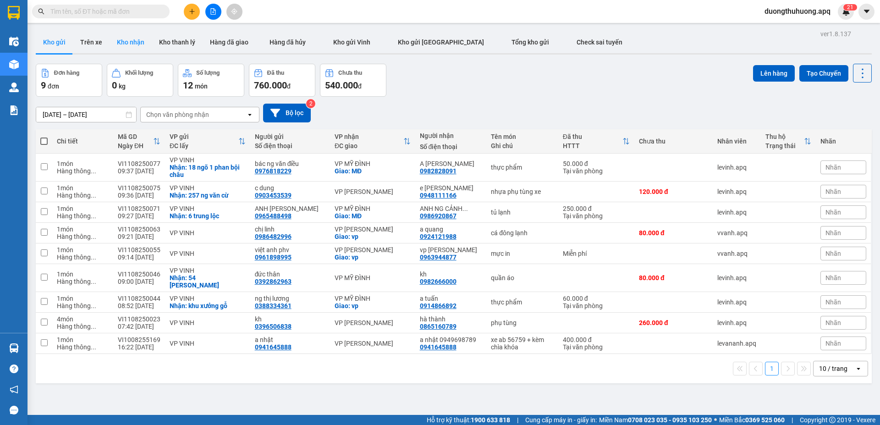
click at [135, 43] on button "Kho nhận" at bounding box center [131, 42] width 42 height 22
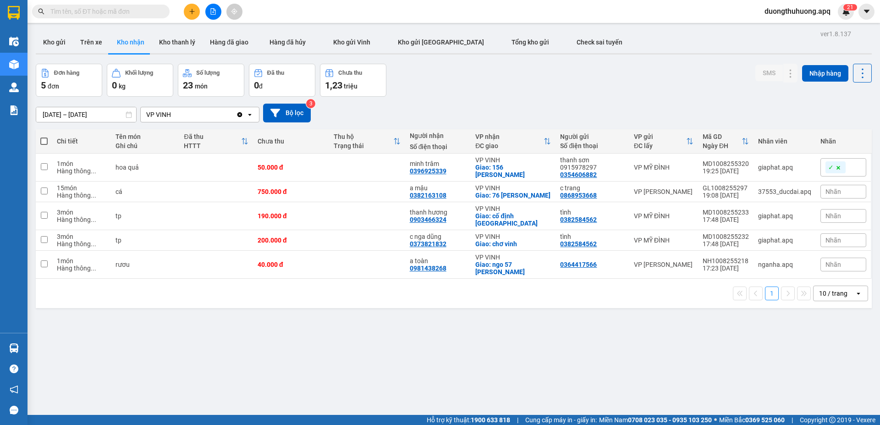
click at [41, 114] on input "11/08/2025 – 11/08/2025" at bounding box center [86, 114] width 100 height 15
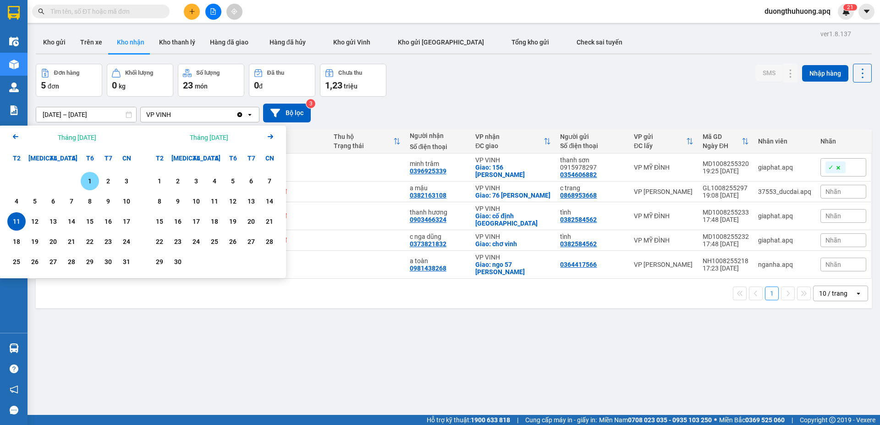
click at [87, 182] on div "1" at bounding box center [89, 180] width 13 height 11
click at [12, 223] on div "11" at bounding box center [16, 221] width 13 height 11
type input "01/08/2025 – 11/08/2025"
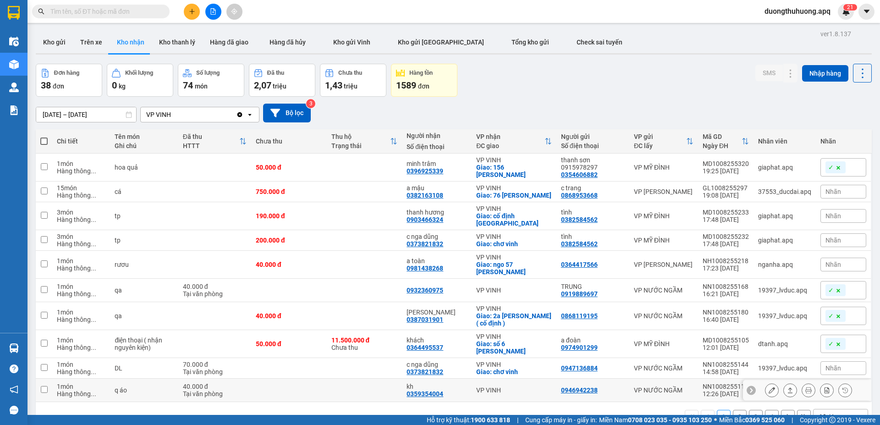
scroll to position [42, 0]
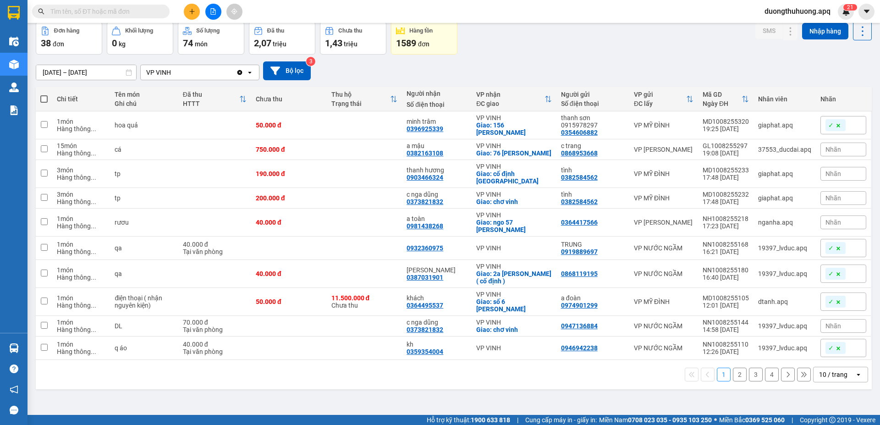
click at [855, 371] on icon "open" at bounding box center [858, 374] width 7 height 7
click at [822, 340] on span "100 / trang" at bounding box center [829, 339] width 33 height 9
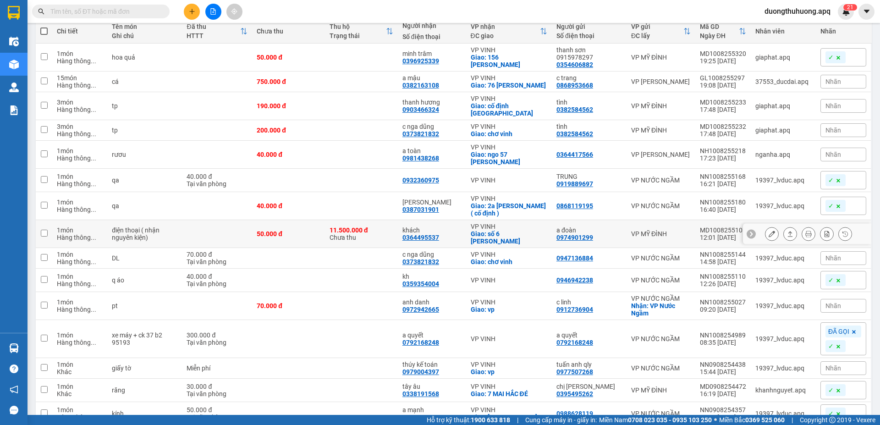
scroll to position [0, 0]
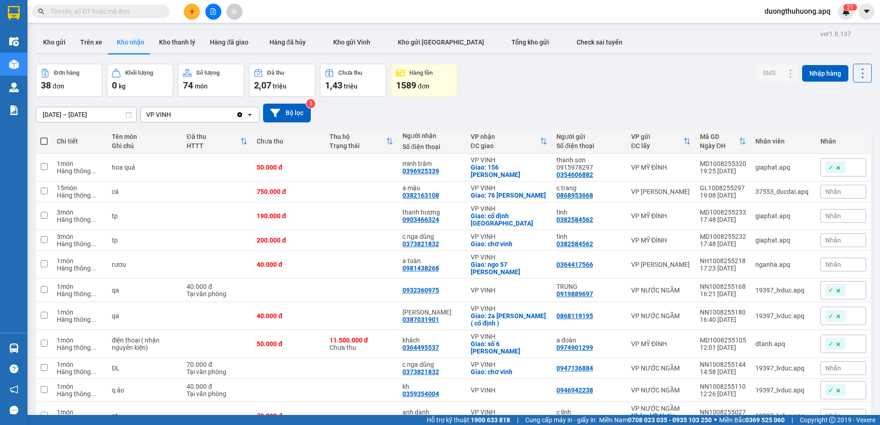
click at [136, 12] on input "text" at bounding box center [104, 11] width 108 height 10
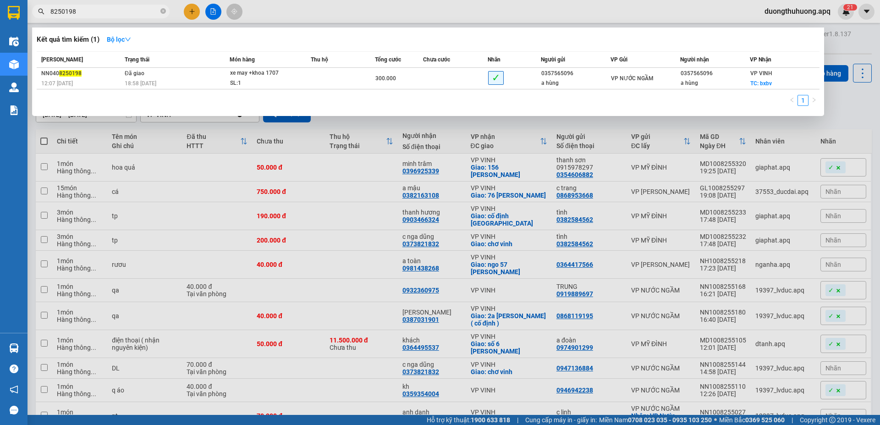
type input "8250198"
click at [164, 10] on icon "close-circle" at bounding box center [162, 10] width 5 height 5
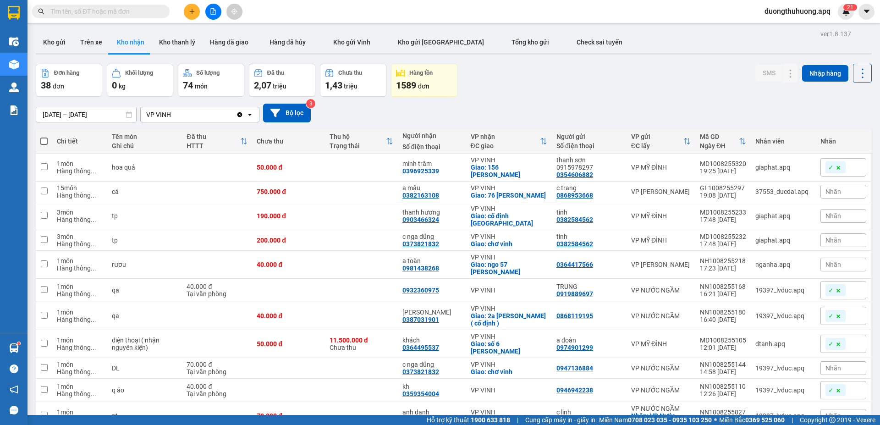
click at [146, 10] on input "text" at bounding box center [104, 11] width 108 height 10
click at [135, 13] on input "text" at bounding box center [104, 11] width 108 height 10
click at [133, 12] on input "text" at bounding box center [104, 11] width 108 height 10
click at [140, 12] on input "text" at bounding box center [104, 11] width 108 height 10
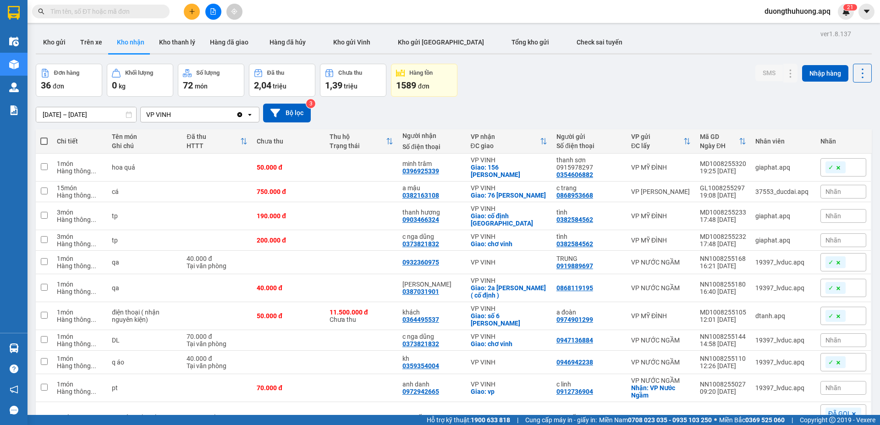
click at [539, 78] on div "Đơn hàng 36 đơn Khối lượng 0 kg Số lượng 72 món Đã thu 2,04 triệu Chưa thu 1,39…" at bounding box center [454, 80] width 836 height 33
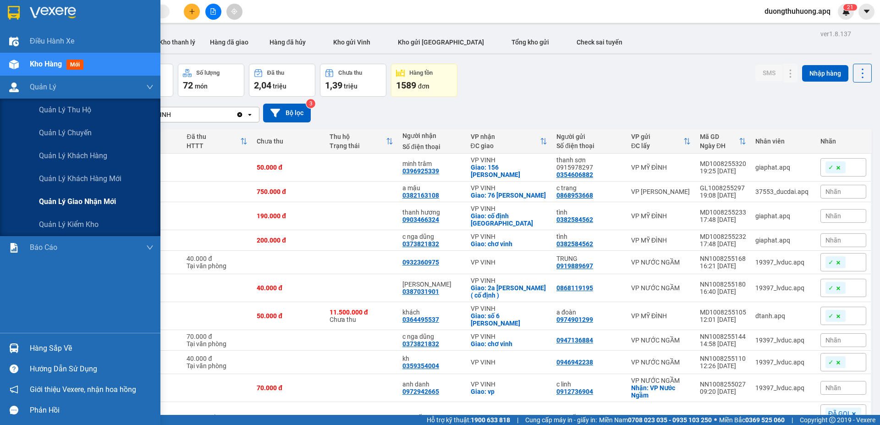
click at [80, 203] on span "Quản lý giao nhận mới" at bounding box center [77, 201] width 77 height 11
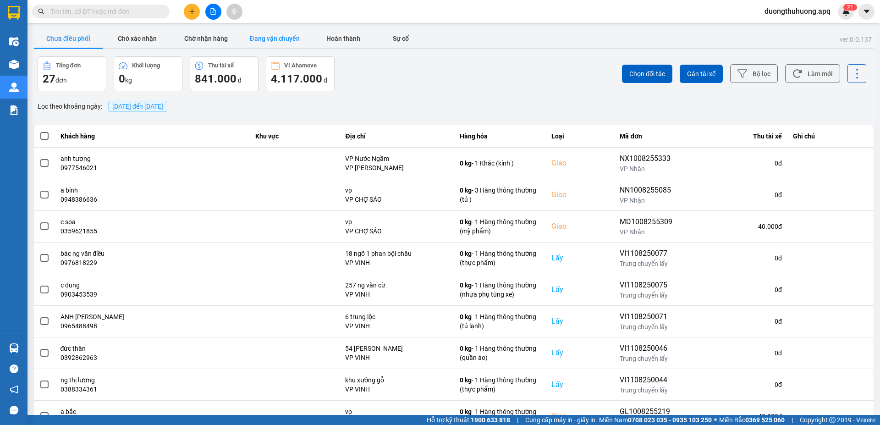
click at [277, 38] on button "Đang vận chuyển" at bounding box center [274, 38] width 69 height 18
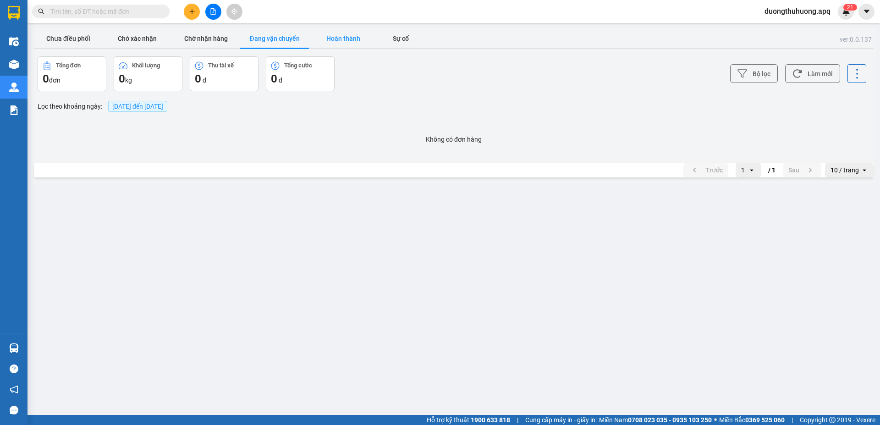
click at [342, 37] on button "Hoàn thành" at bounding box center [343, 38] width 69 height 18
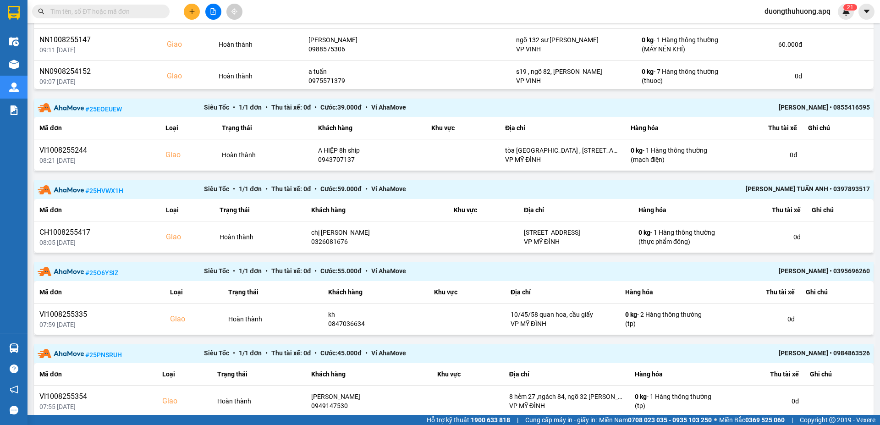
scroll to position [677, 0]
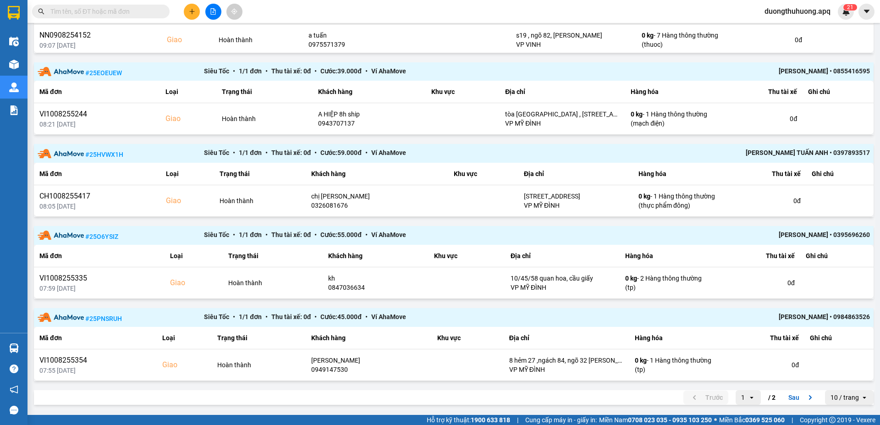
click at [785, 396] on button "Sau" at bounding box center [802, 397] width 38 height 14
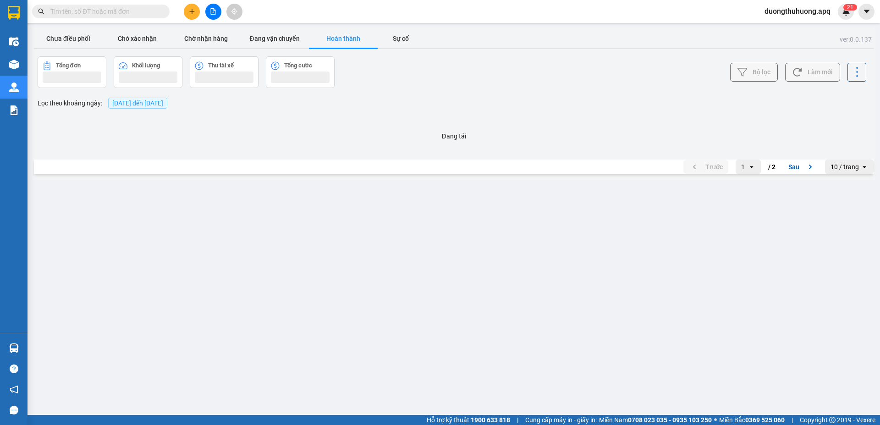
scroll to position [0, 0]
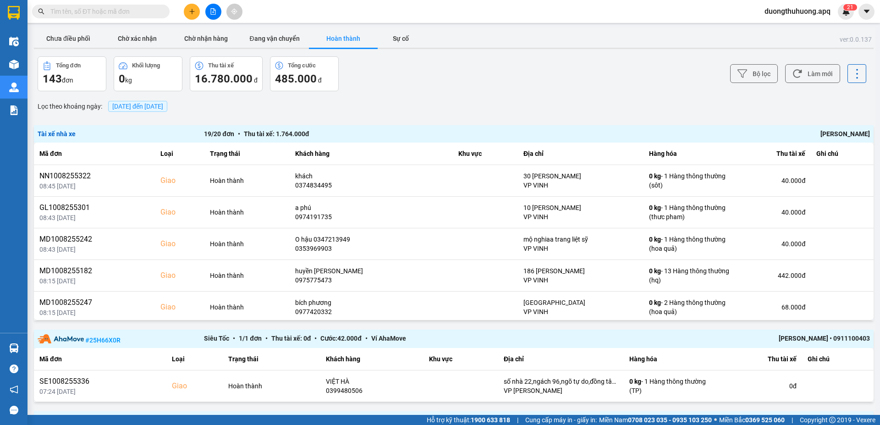
click at [834, 133] on div "[PERSON_NAME]" at bounding box center [703, 134] width 333 height 10
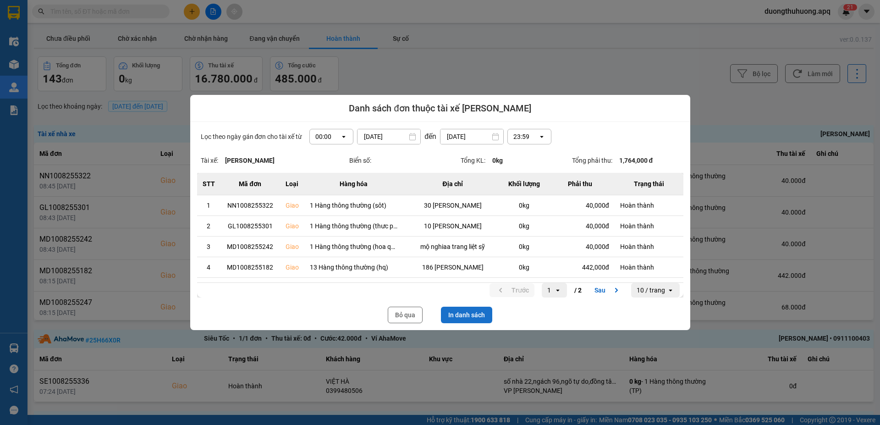
click at [463, 314] on button "In danh sách" at bounding box center [466, 315] width 51 height 16
drag, startPoint x: 399, startPoint y: 313, endPoint x: 879, endPoint y: 149, distance: 507.0
click at [400, 313] on button "Bỏ qua" at bounding box center [405, 315] width 35 height 16
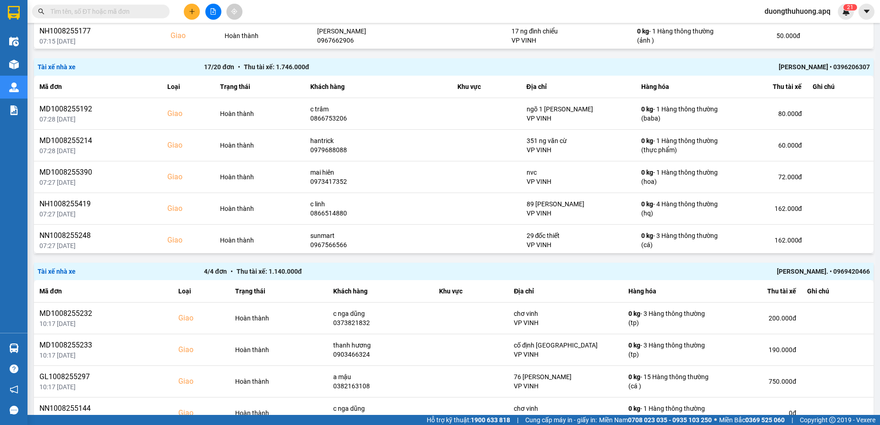
scroll to position [1219, 0]
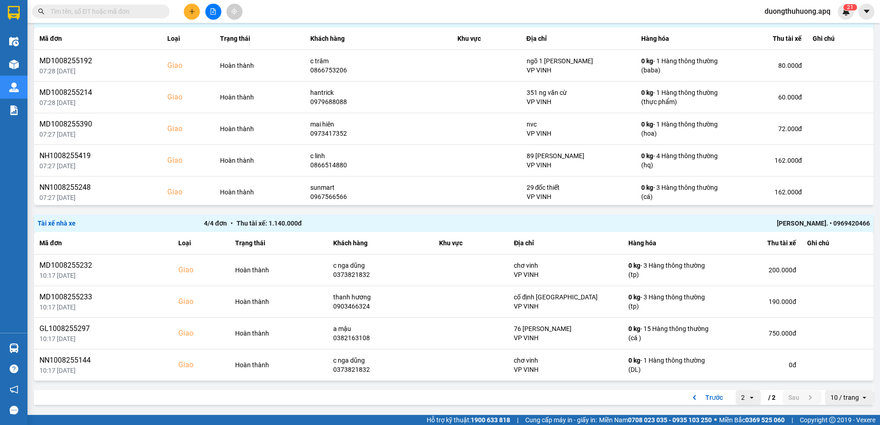
click at [795, 223] on div "Lê xuân trình. • 0969420466" at bounding box center [703, 223] width 333 height 10
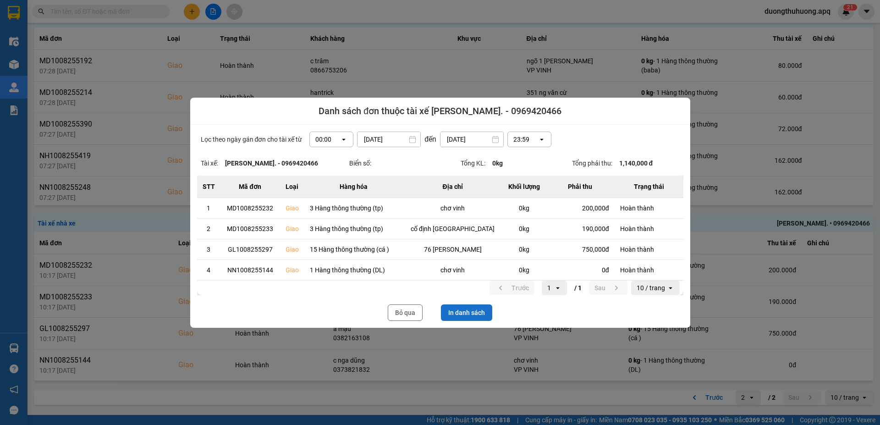
click at [474, 311] on button "In danh sách" at bounding box center [466, 312] width 51 height 16
click at [404, 310] on button "Bỏ qua" at bounding box center [405, 312] width 35 height 16
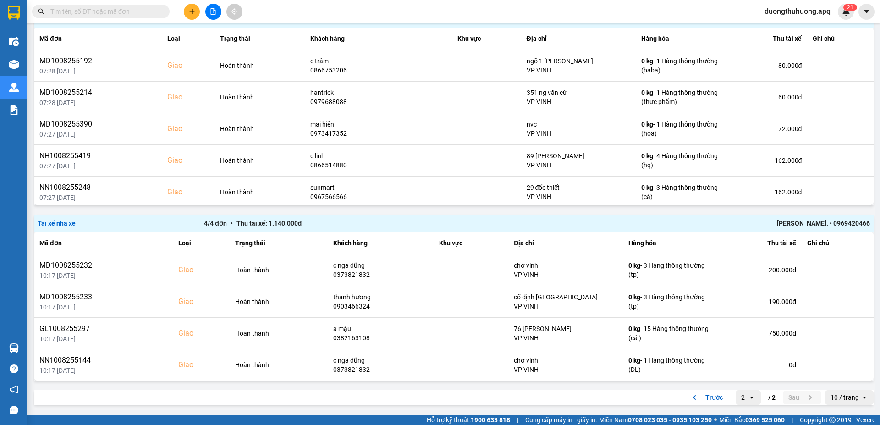
click at [788, 11] on span "duongthuhuong.apq" at bounding box center [797, 10] width 81 height 11
click at [779, 30] on span "Đăng xuất" at bounding box center [800, 28] width 64 height 10
